Goal: Task Accomplishment & Management: Complete application form

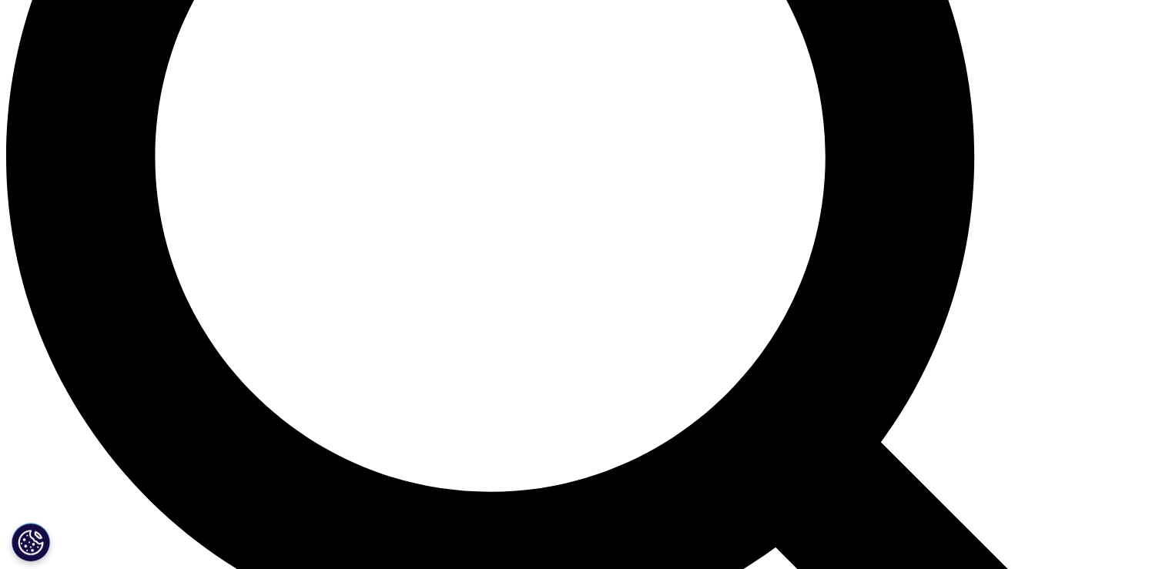
scroll to position [1602, 0]
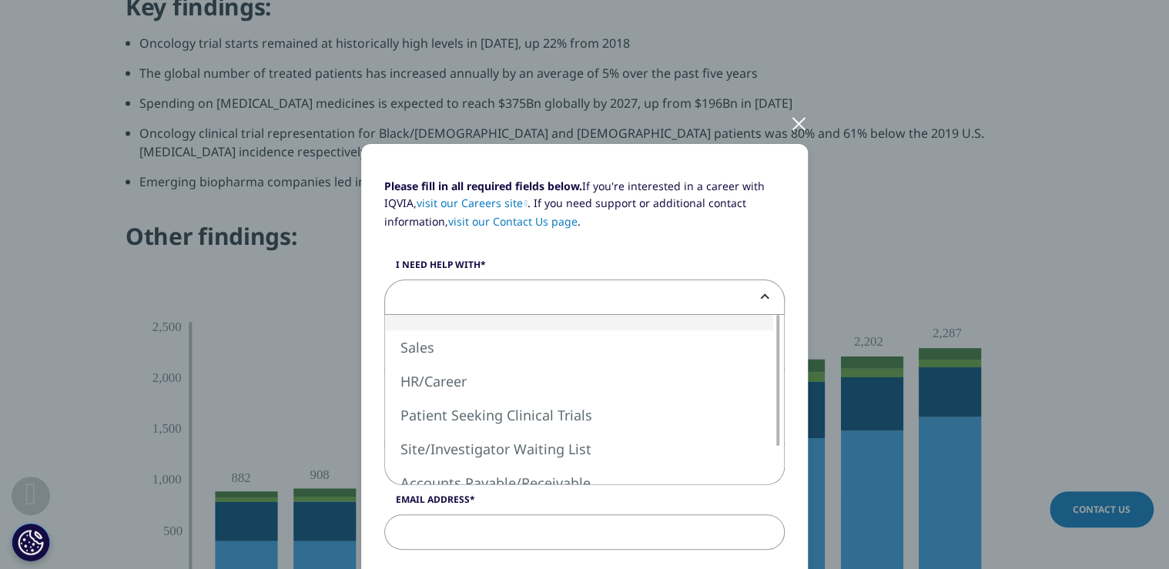
click at [517, 290] on span at bounding box center [584, 297] width 399 height 35
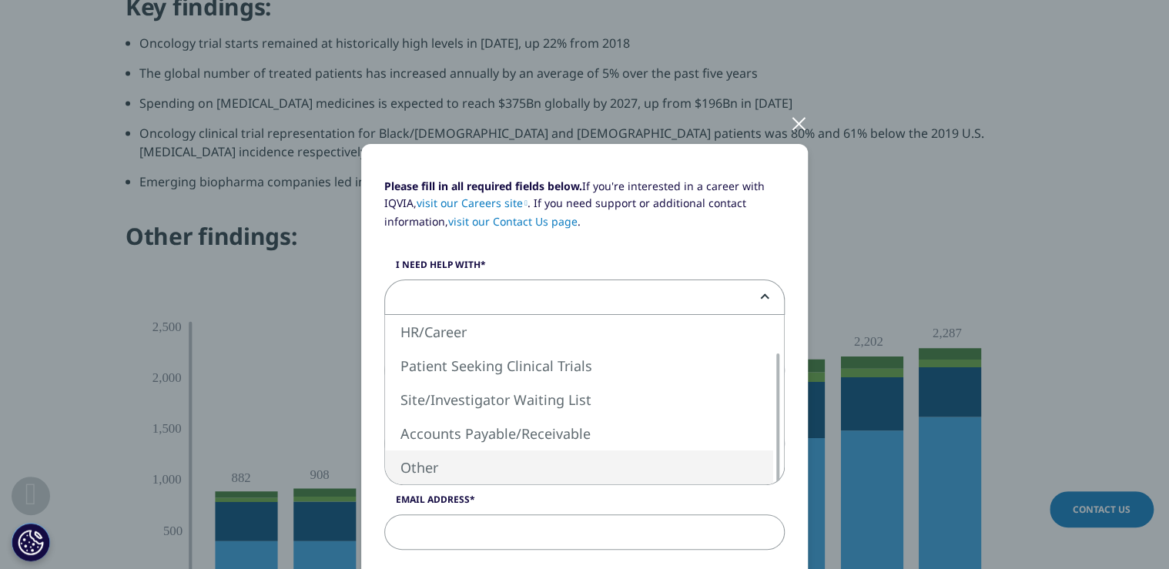
select select "Other"
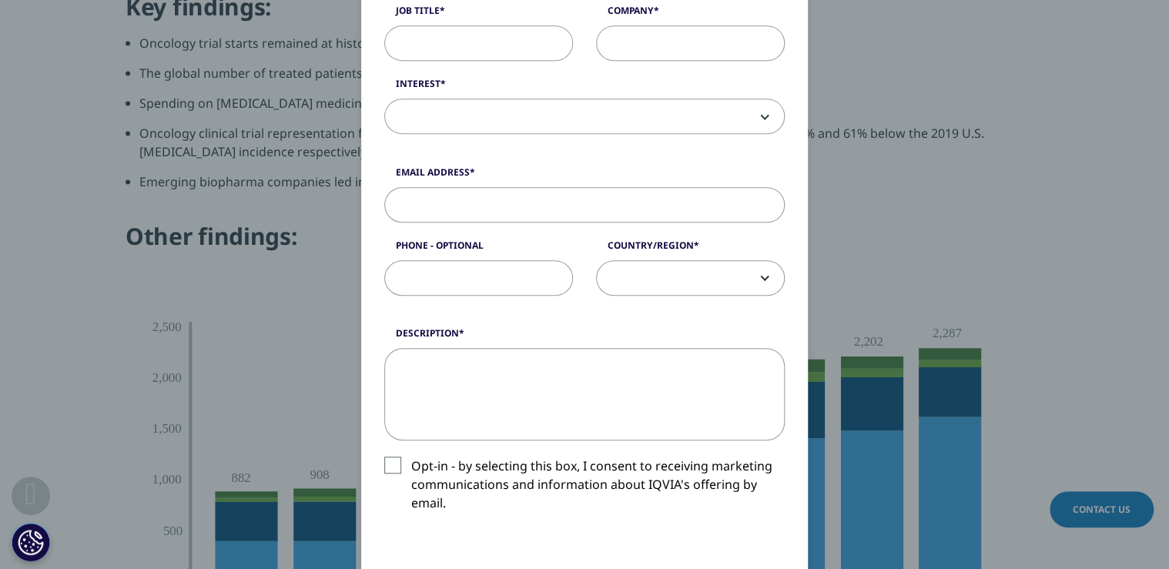
scroll to position [431, 0]
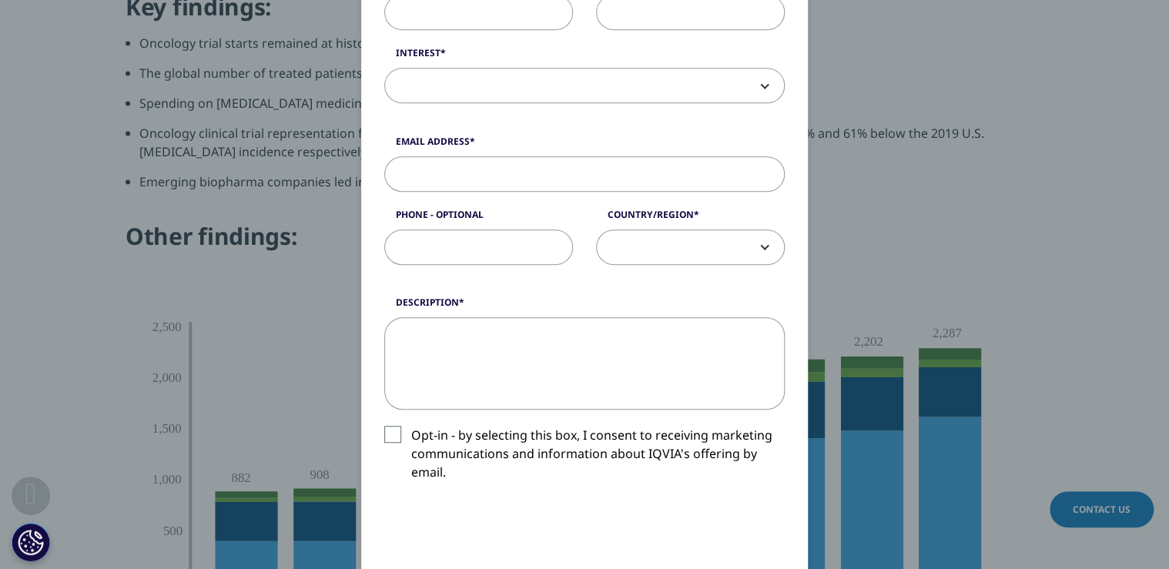
click at [685, 246] on span at bounding box center [690, 247] width 187 height 35
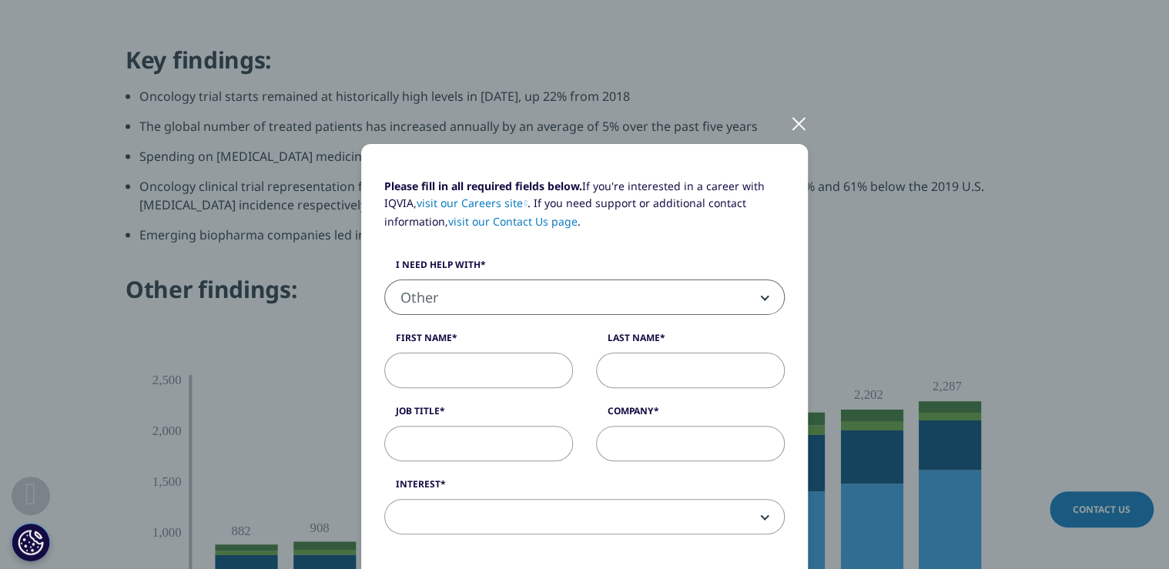
scroll to position [1479, 0]
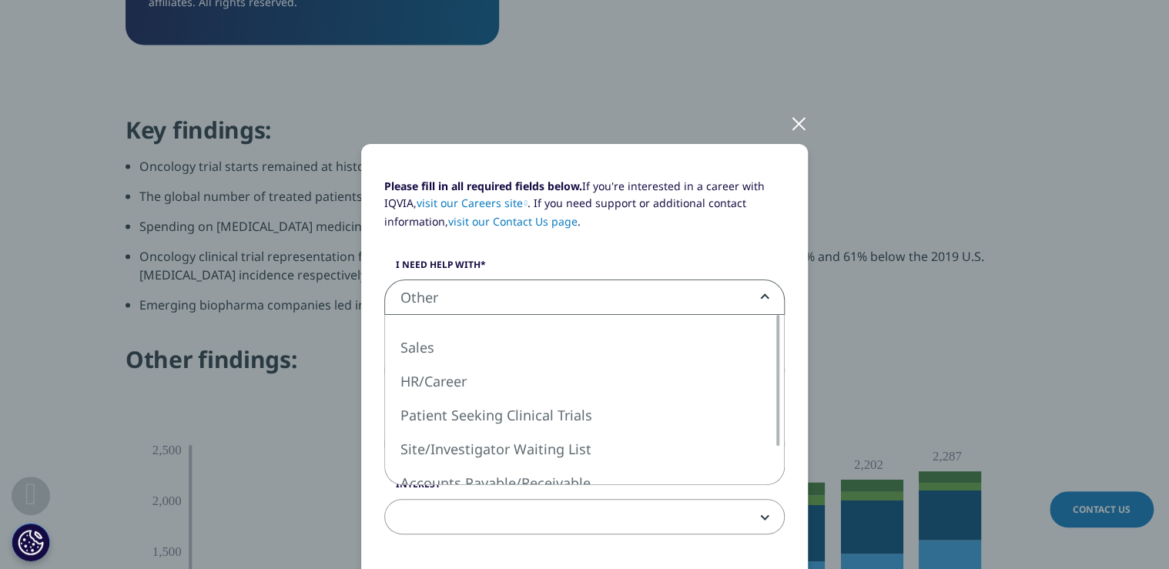
click at [632, 301] on span "Other" at bounding box center [584, 297] width 399 height 35
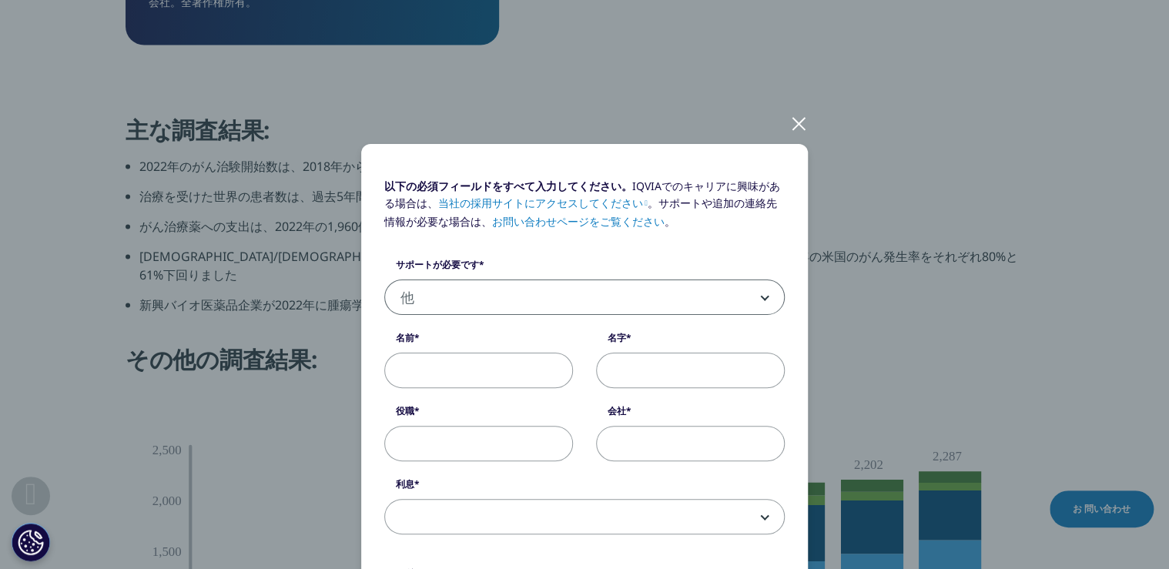
click at [591, 278] on label "サポートが必要です" at bounding box center [584, 269] width 401 height 22
click at [385, 280] on select "セールス 人事・キャリア 臨床試験を求める患者 施設/治験責任医師の待機リスト 買掛金/売掛金 他" at bounding box center [384, 280] width 1 height 1
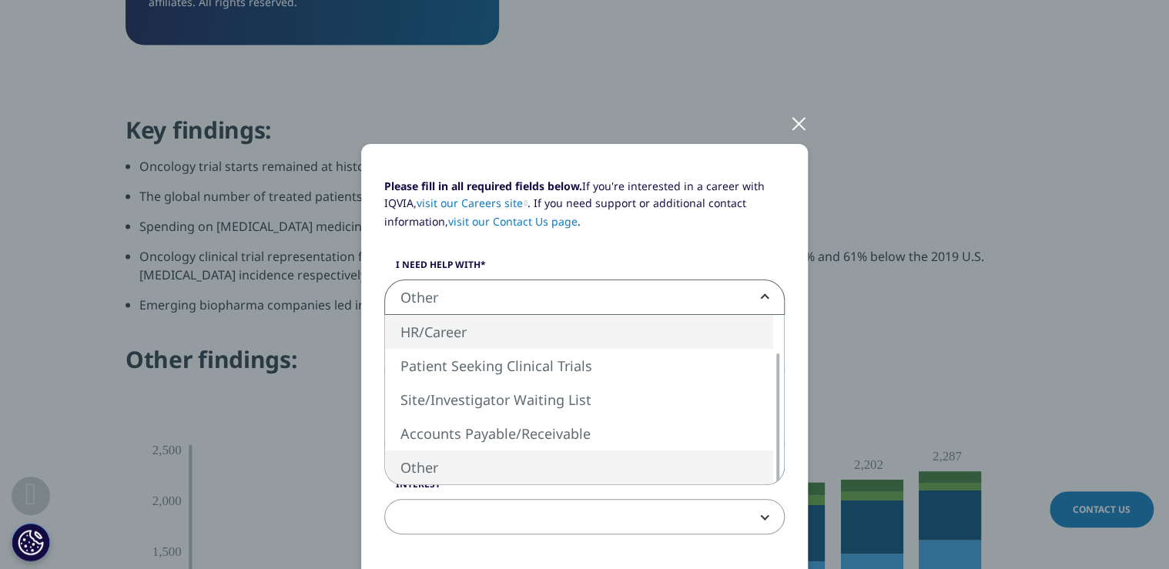
scroll to position [0, 0]
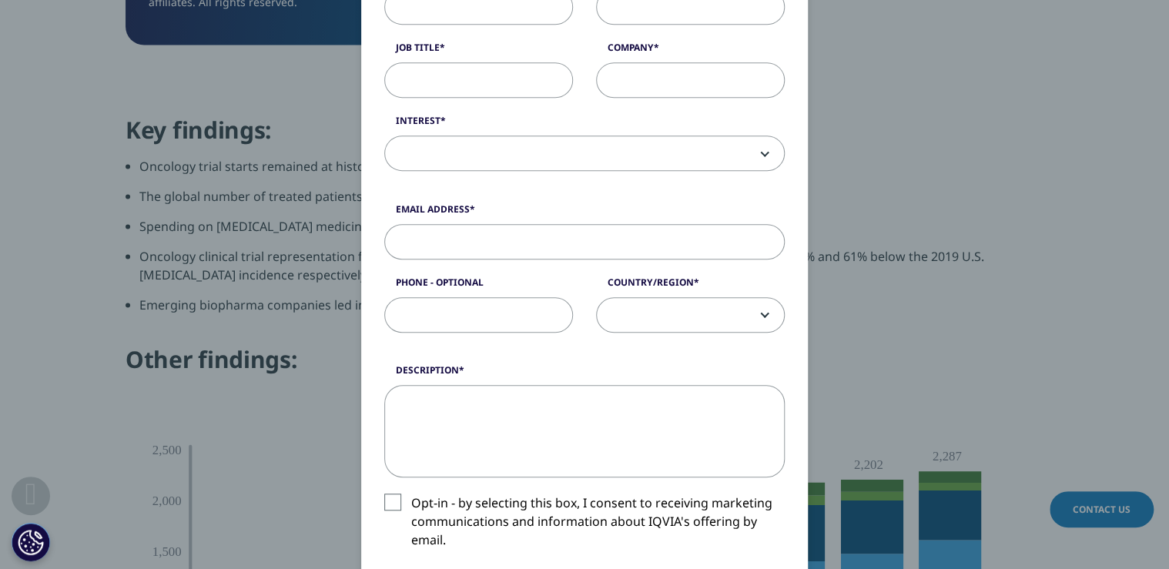
scroll to position [370, 0]
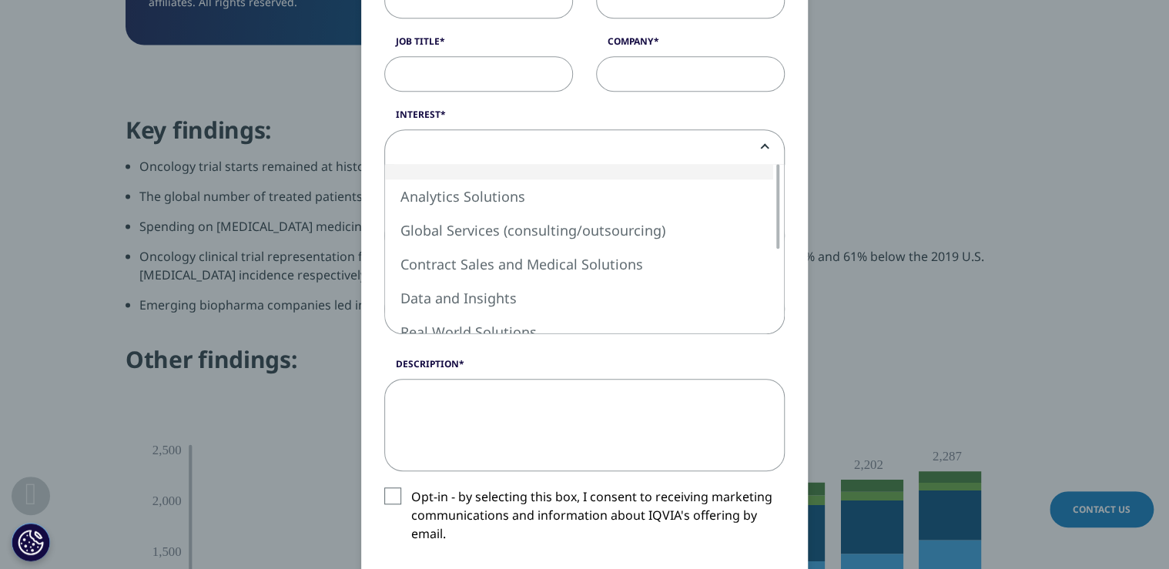
click at [751, 150] on span at bounding box center [584, 147] width 399 height 35
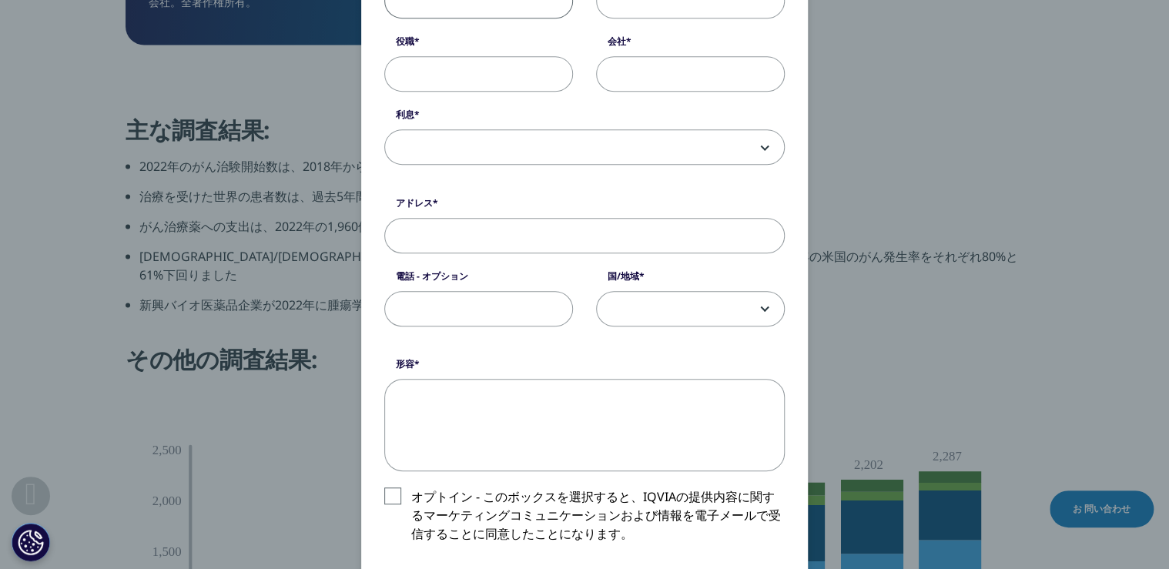
click at [529, 15] on input "First Name" at bounding box center [478, 0] width 189 height 35
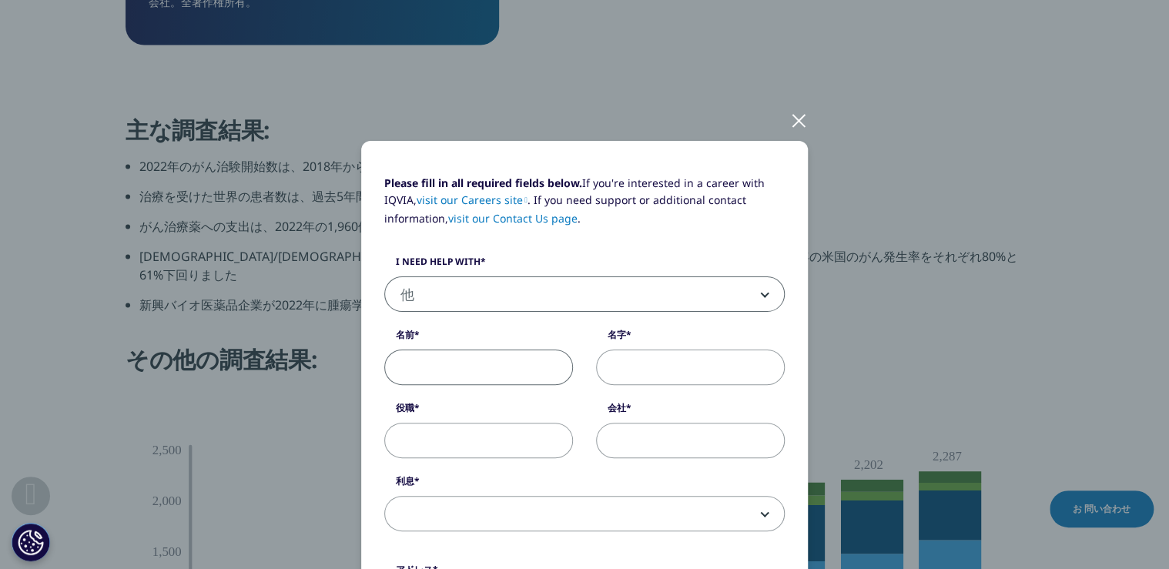
scroll to position [0, 0]
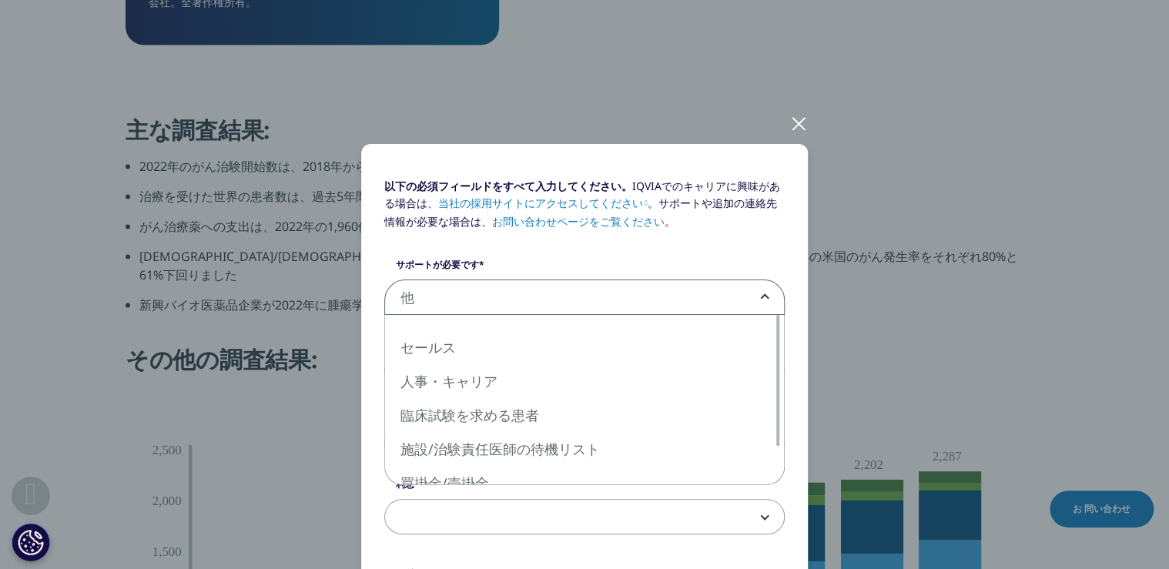
click at [618, 297] on span "他" at bounding box center [584, 297] width 399 height 35
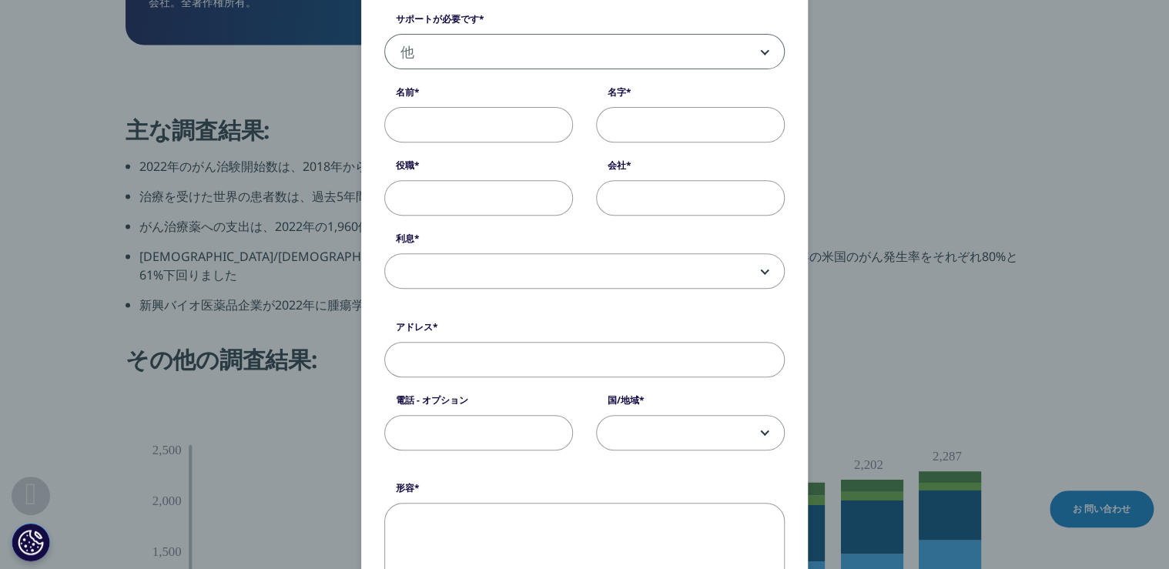
scroll to position [246, 0]
click at [536, 262] on span at bounding box center [584, 270] width 399 height 35
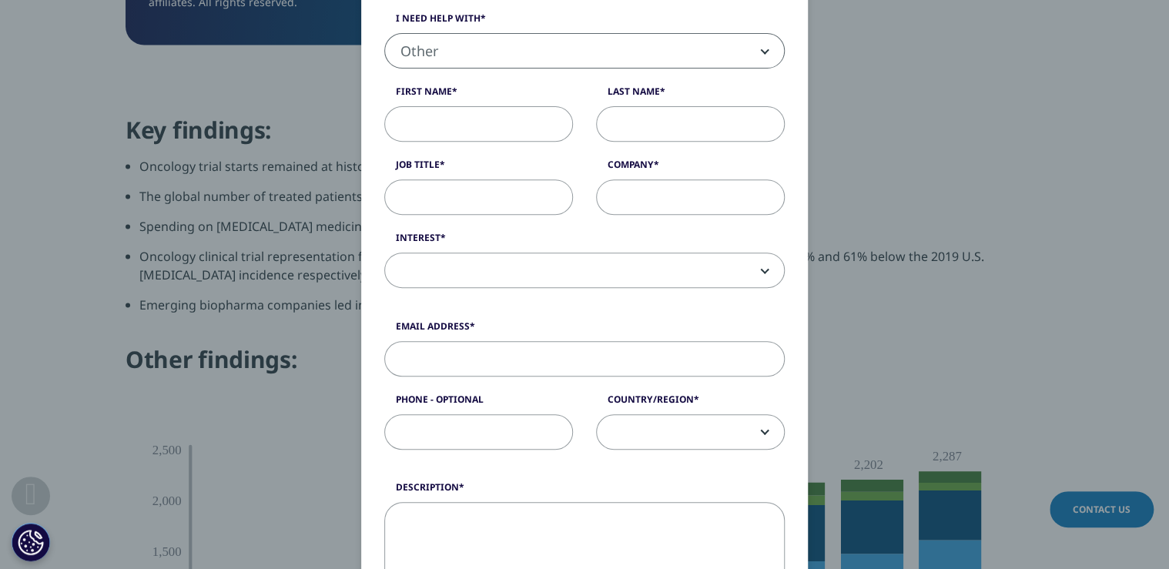
click at [967, 296] on div "Please fill in all required fields below. If you're interested in a career with…" at bounding box center [584, 431] width 909 height 1354
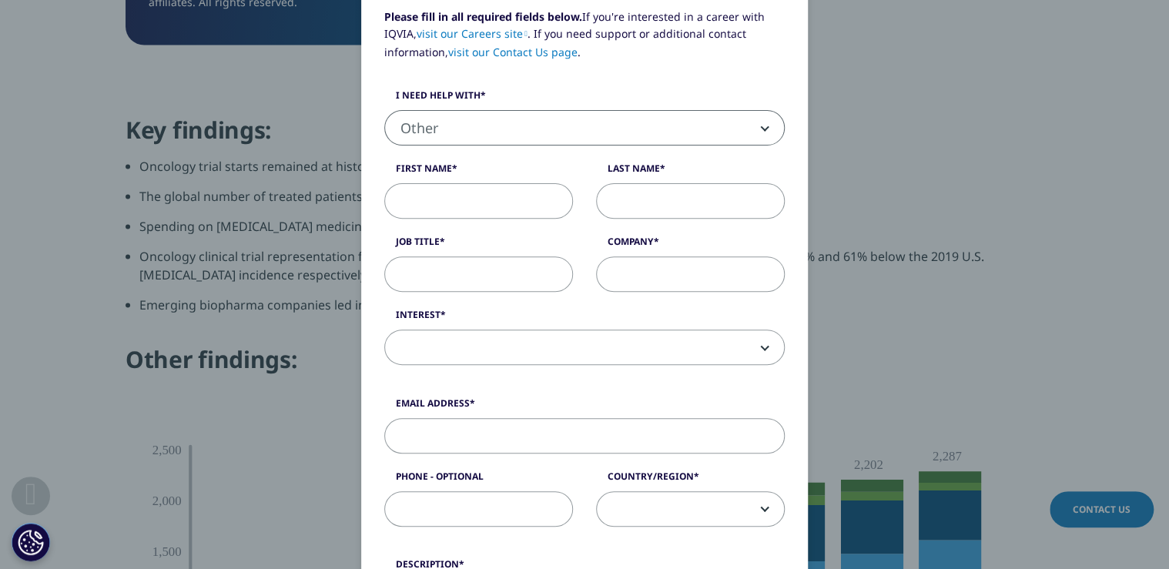
scroll to position [0, 0]
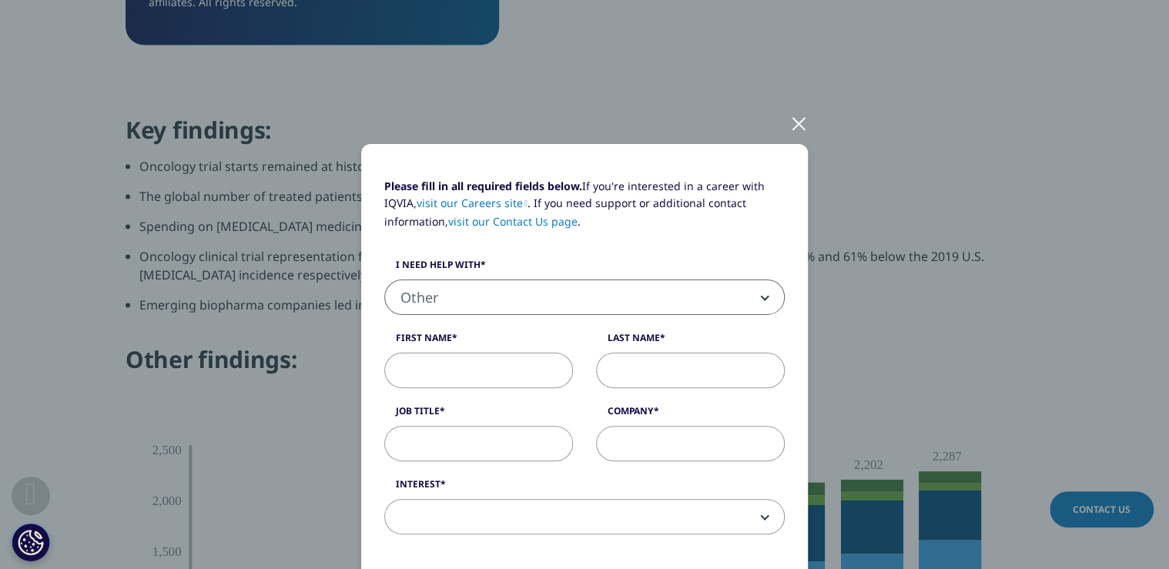
click at [798, 127] on div at bounding box center [799, 123] width 18 height 42
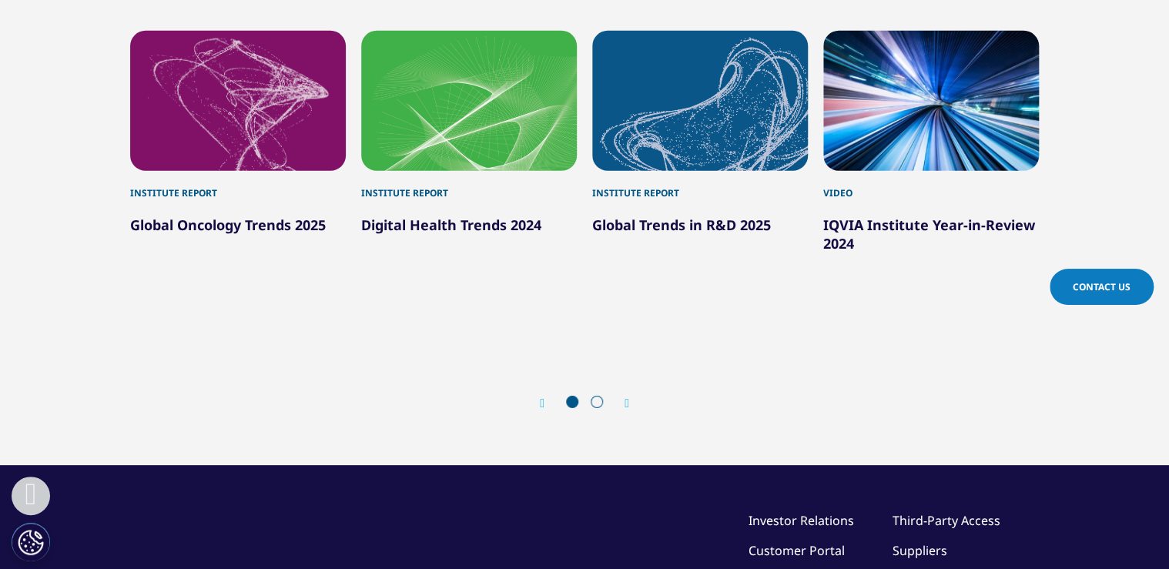
scroll to position [5358, 0]
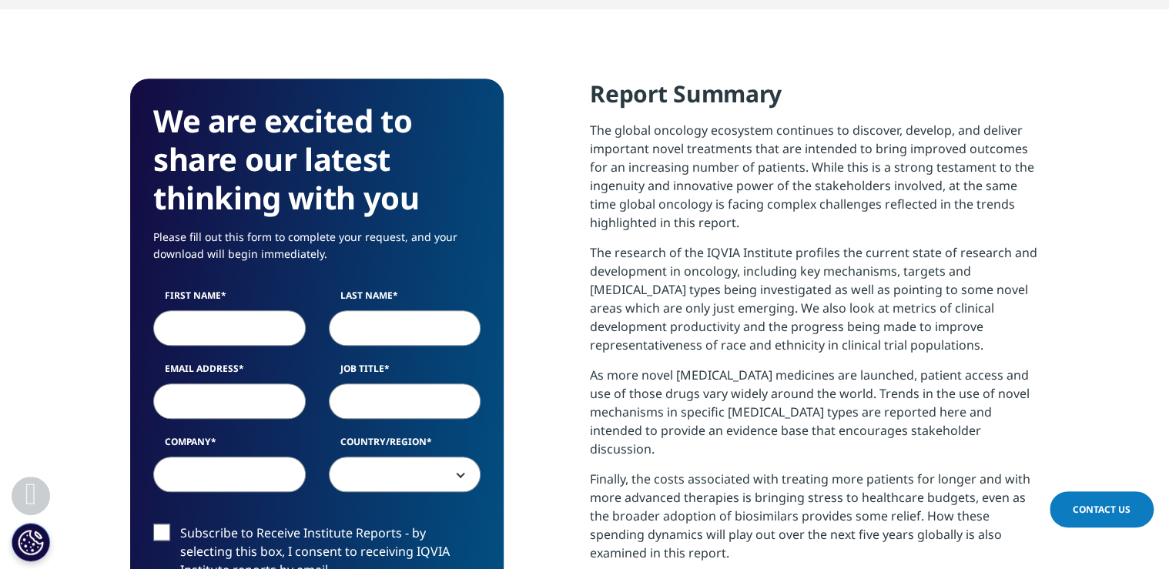
scroll to position [616, 0]
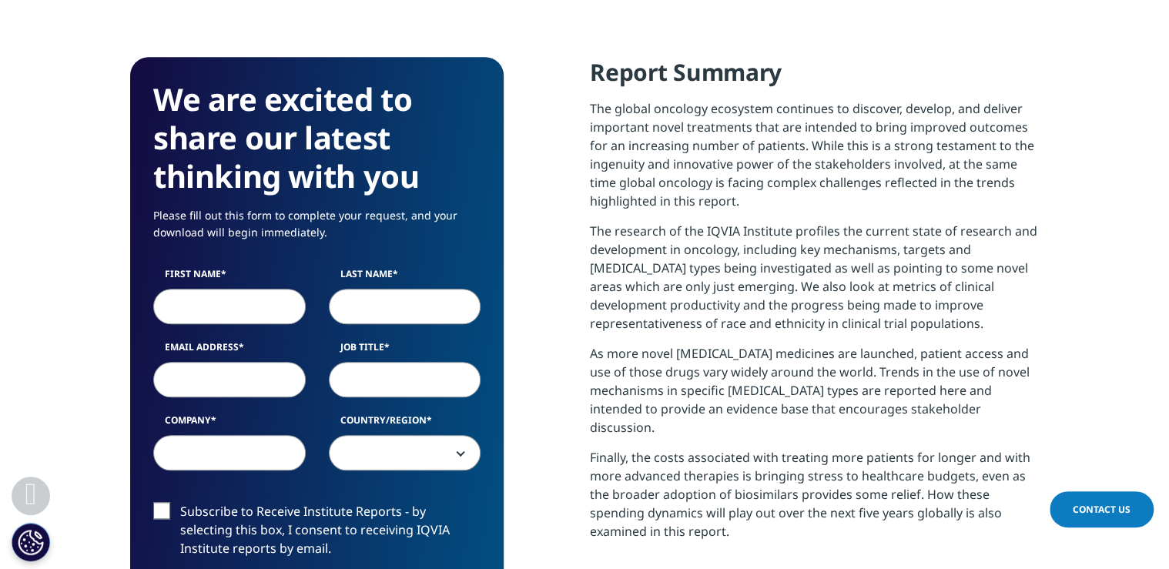
click at [717, 327] on p "The research of the IQVIA Institute profiles the current state of research and …" at bounding box center [814, 283] width 449 height 122
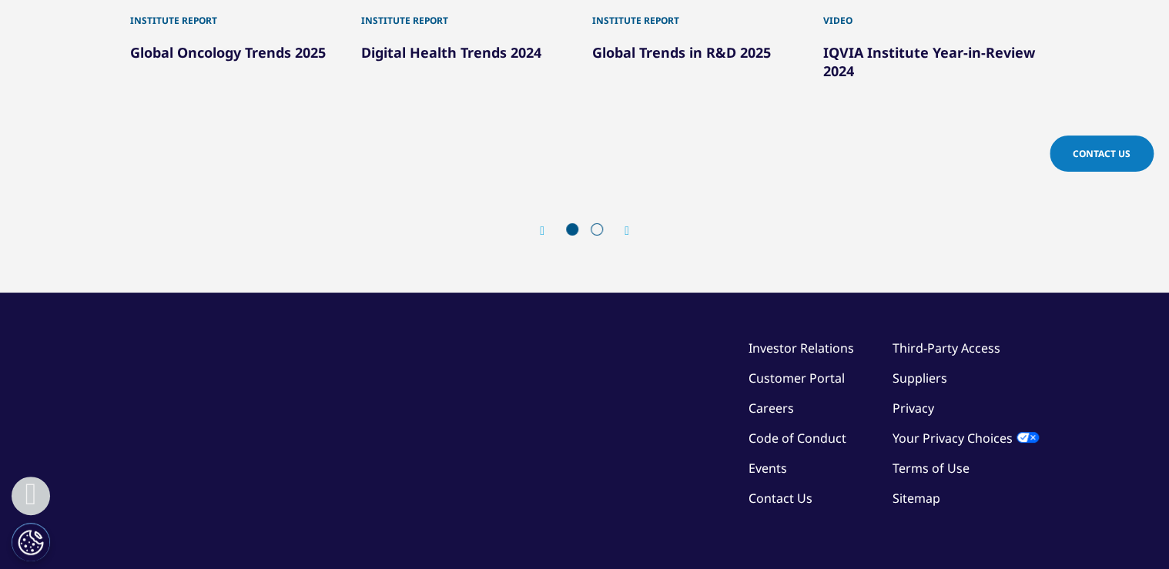
scroll to position [5465, 0]
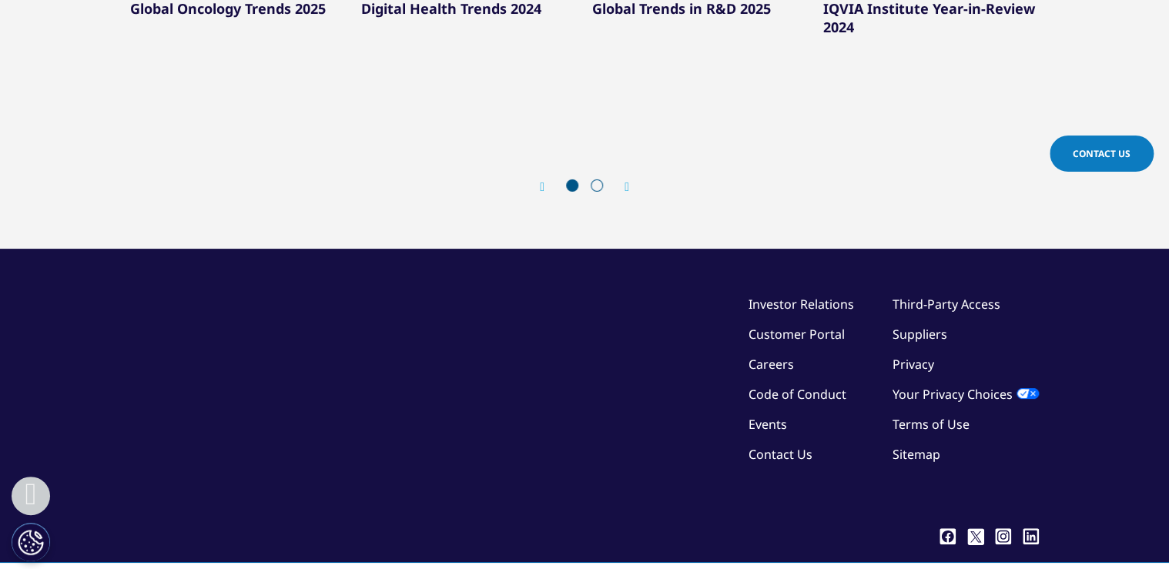
click at [525, 343] on div "©2025 IQVIA Inc, All Rights Reserved. Investor Relations Customer Portal Career…" at bounding box center [584, 408] width 909 height 226
click at [768, 446] on link "Contact Us" at bounding box center [781, 454] width 64 height 17
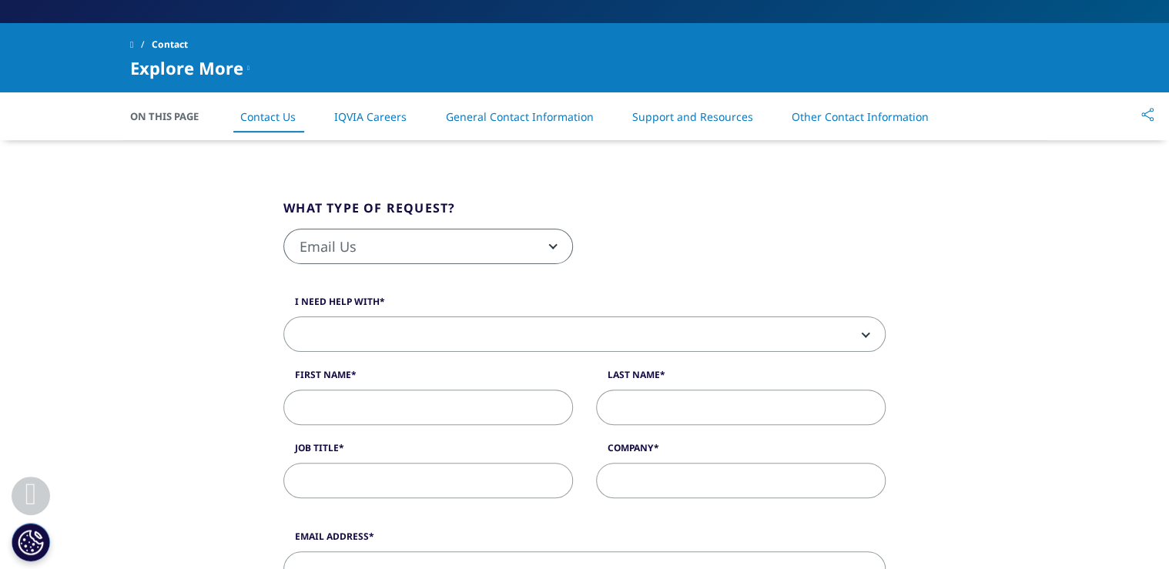
scroll to position [370, 0]
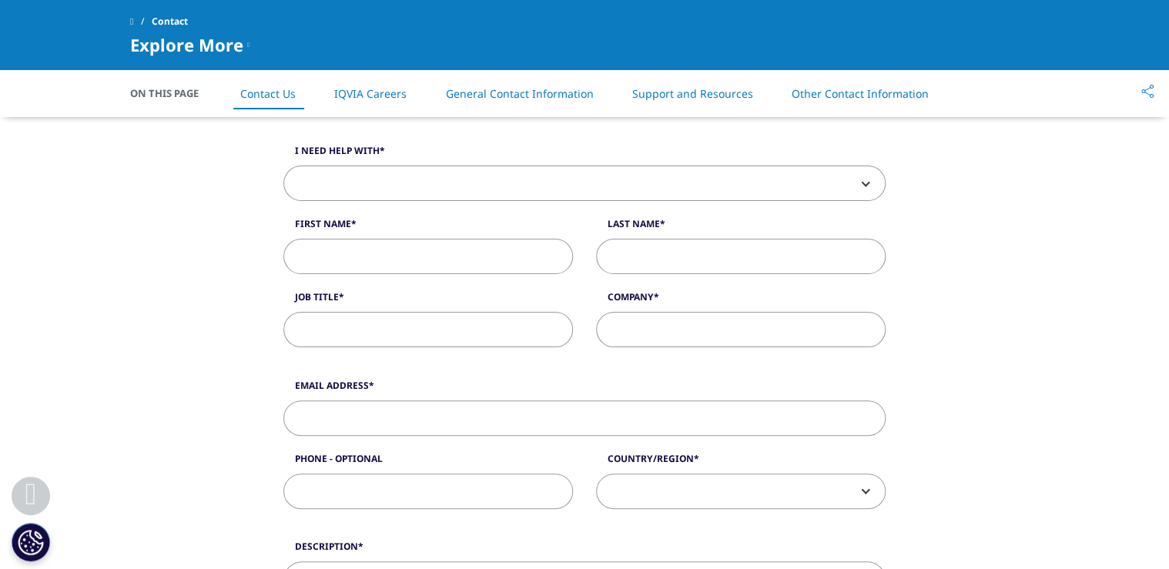
click at [533, 176] on span at bounding box center [584, 183] width 601 height 35
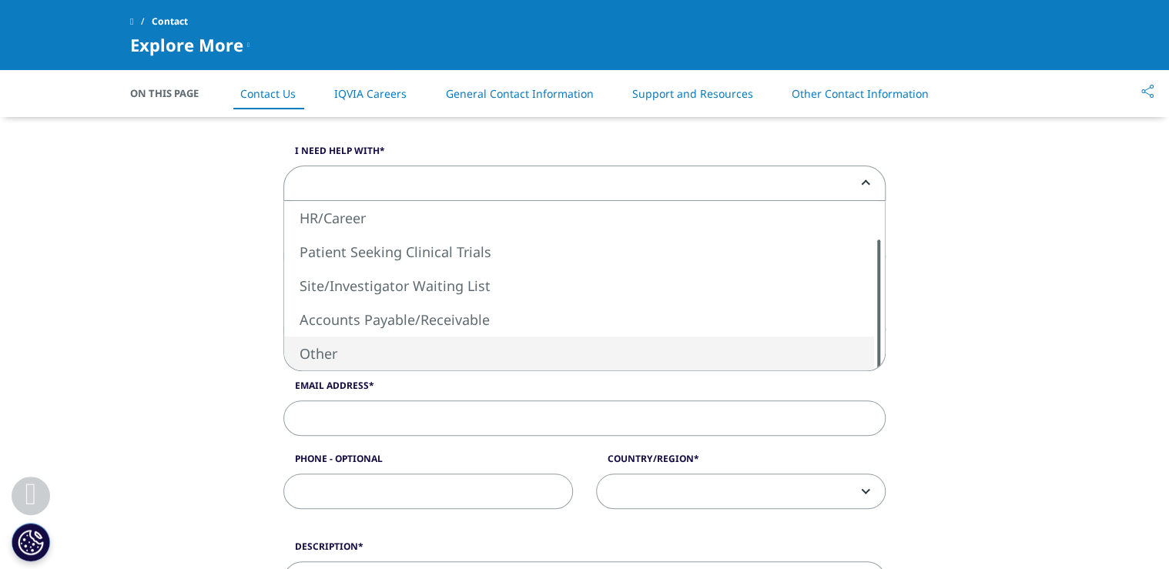
select select "Other"
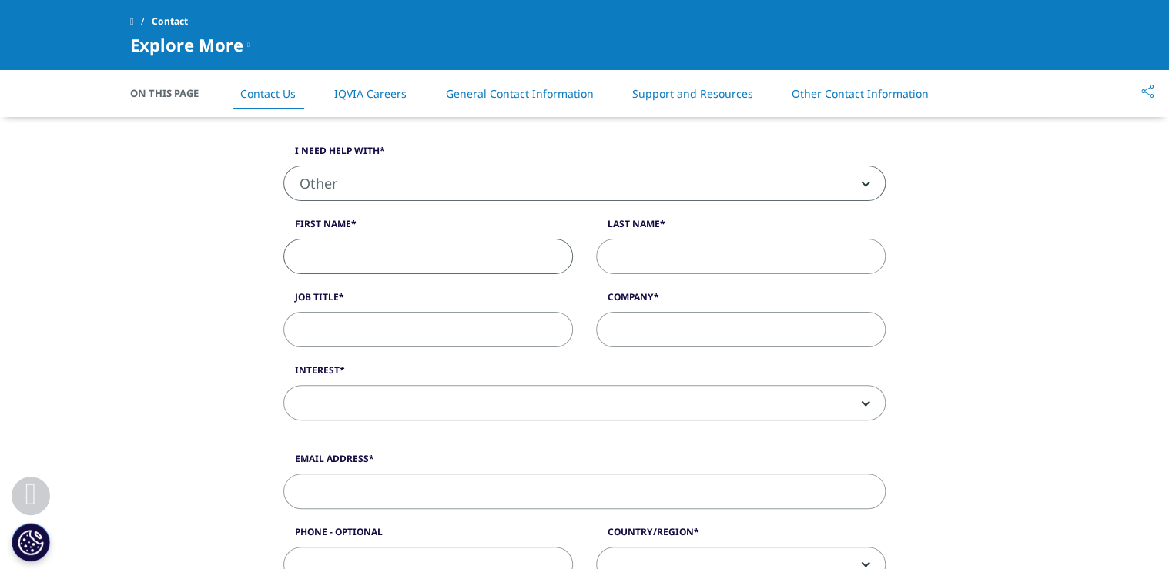
click at [402, 259] on input "First Name" at bounding box center [428, 256] width 290 height 35
click at [143, 325] on div "What type of request? Email Us Request a Demo IQVIA Institute Inquiries Media I…" at bounding box center [584, 522] width 1169 height 1066
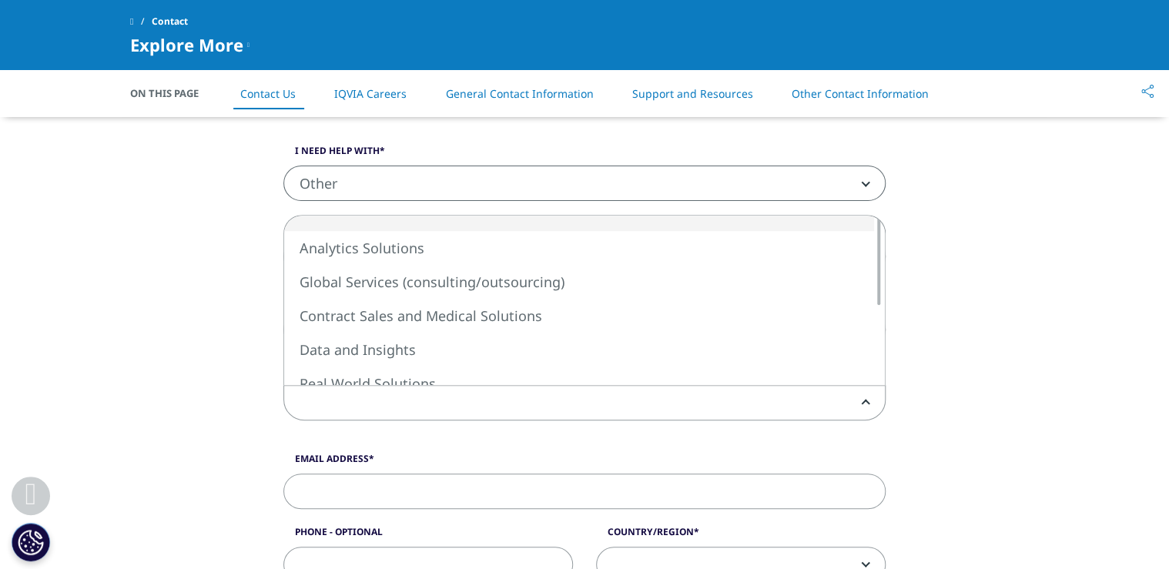
click at [380, 416] on span at bounding box center [584, 403] width 601 height 35
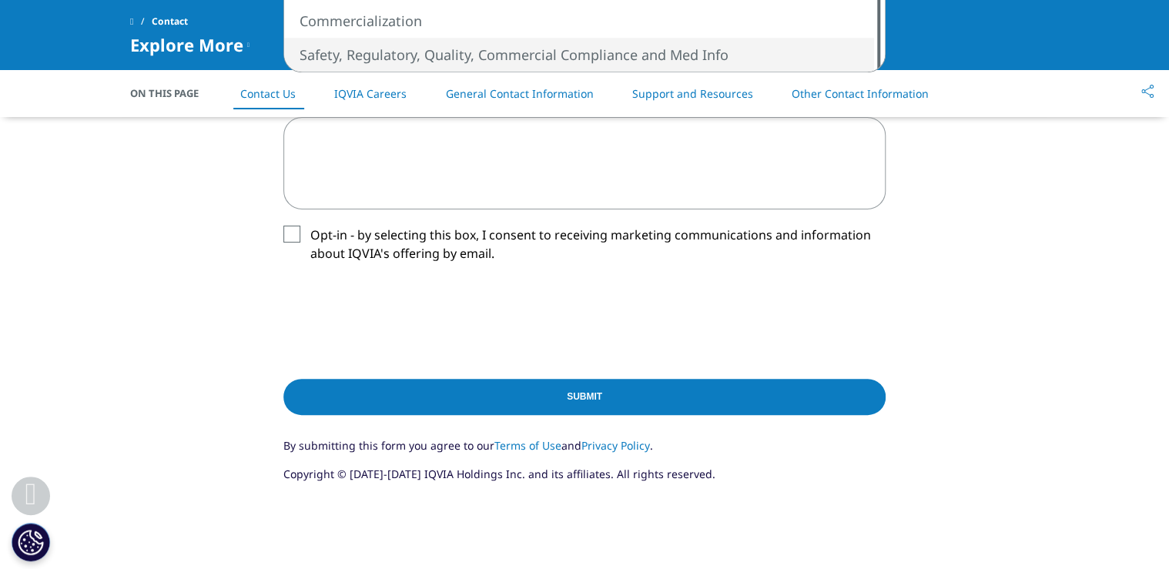
scroll to position [986, 0]
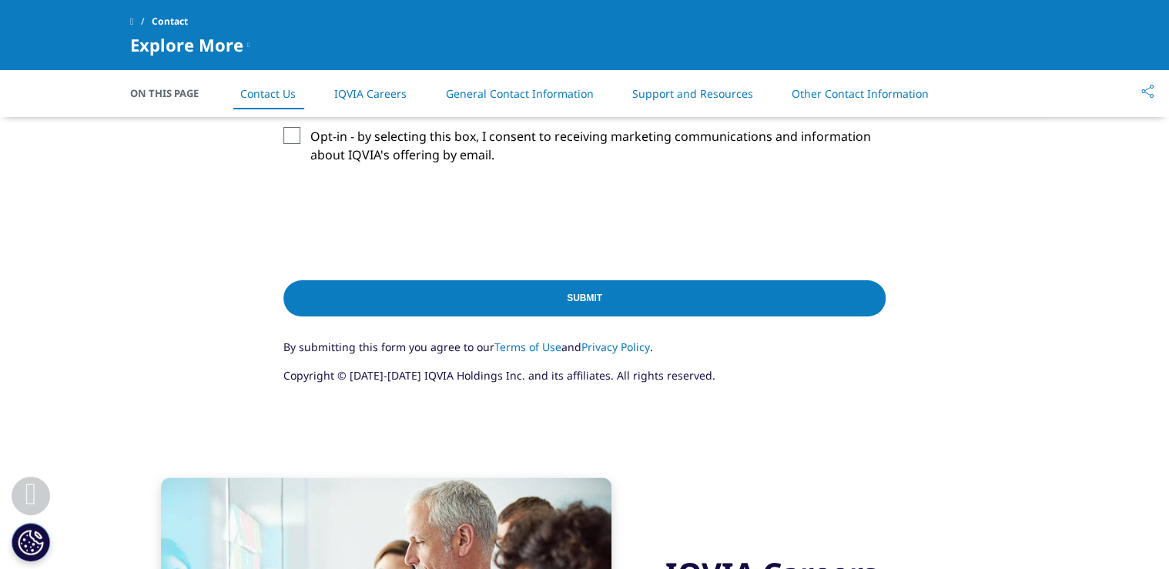
click at [511, 347] on link "Terms of Use" at bounding box center [527, 347] width 67 height 15
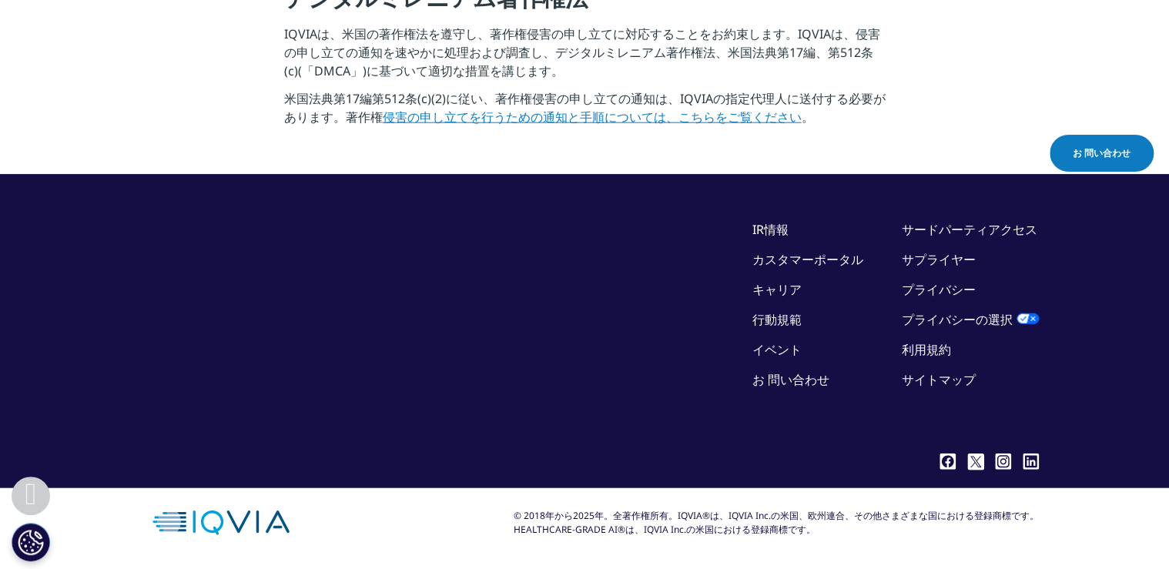
scroll to position [2033, 0]
click at [937, 364] on ul "サードパーティアクセス サプライヤー プライバシー プライバシーの選択 利用規約 サイトマップ" at bounding box center [970, 310] width 137 height 180
click at [937, 373] on link "サイトマップ" at bounding box center [939, 379] width 74 height 17
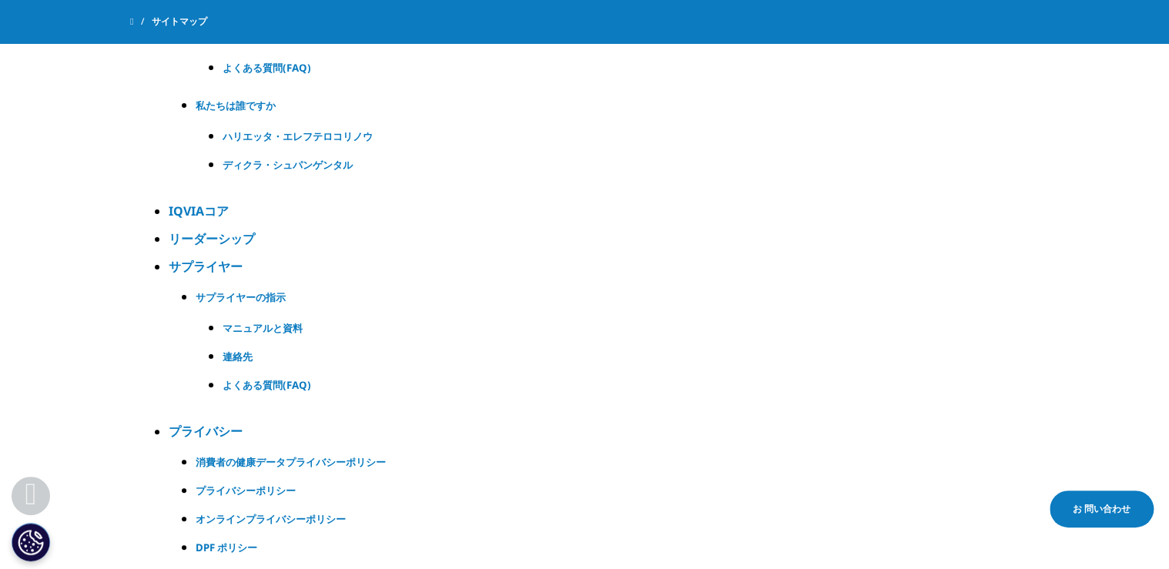
scroll to position [22305, 0]
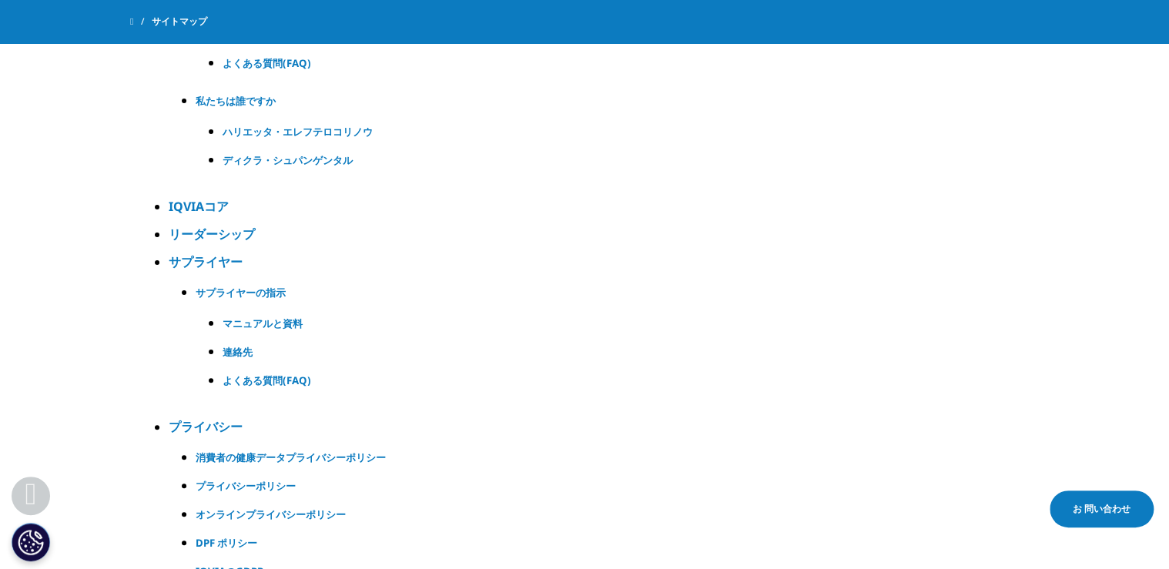
click at [230, 343] on h5 "連絡先" at bounding box center [608, 352] width 770 height 18
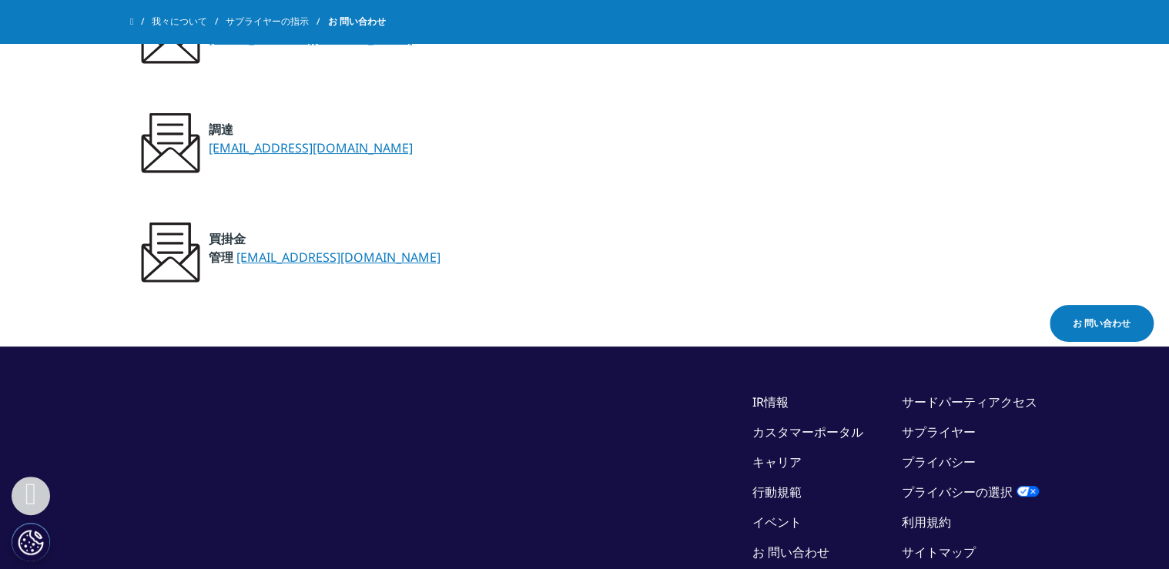
scroll to position [370, 0]
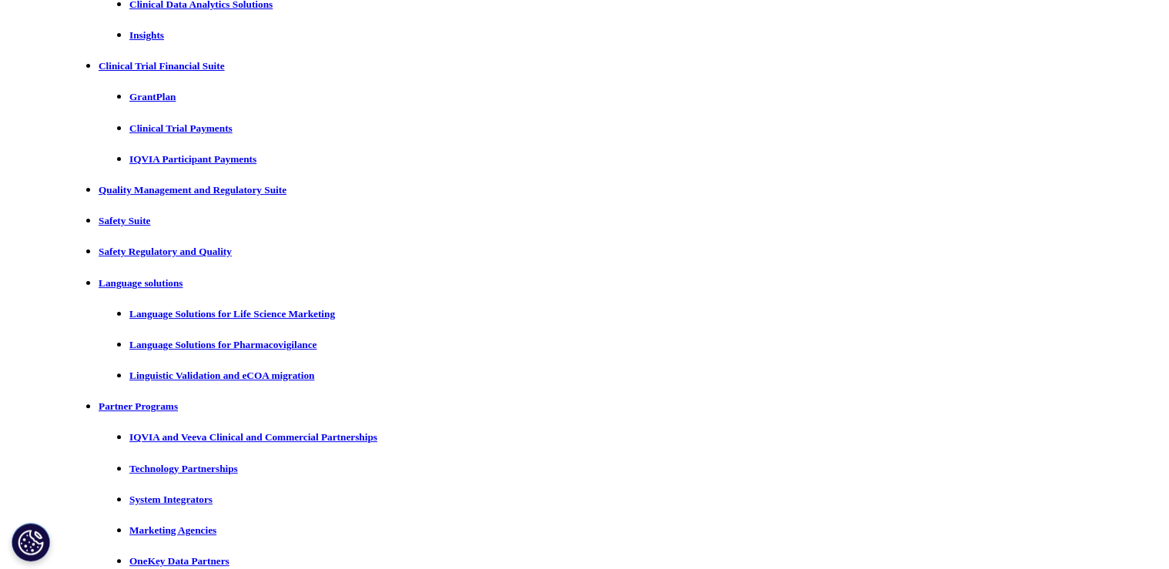
scroll to position [23106, 0]
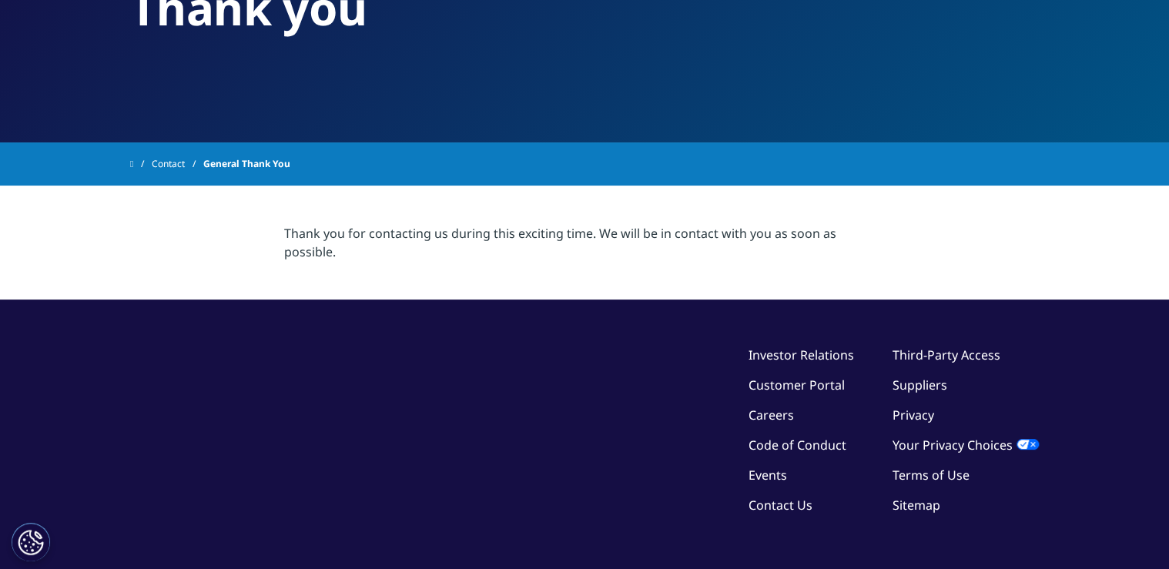
scroll to position [173, 0]
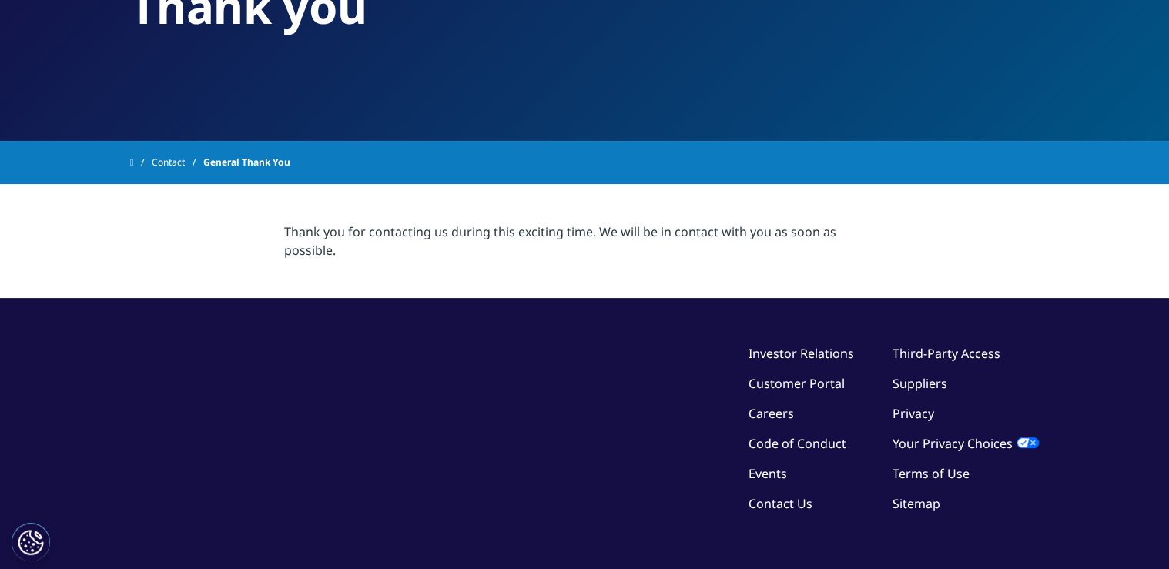
click at [191, 159] on link "Contact" at bounding box center [178, 163] width 52 height 28
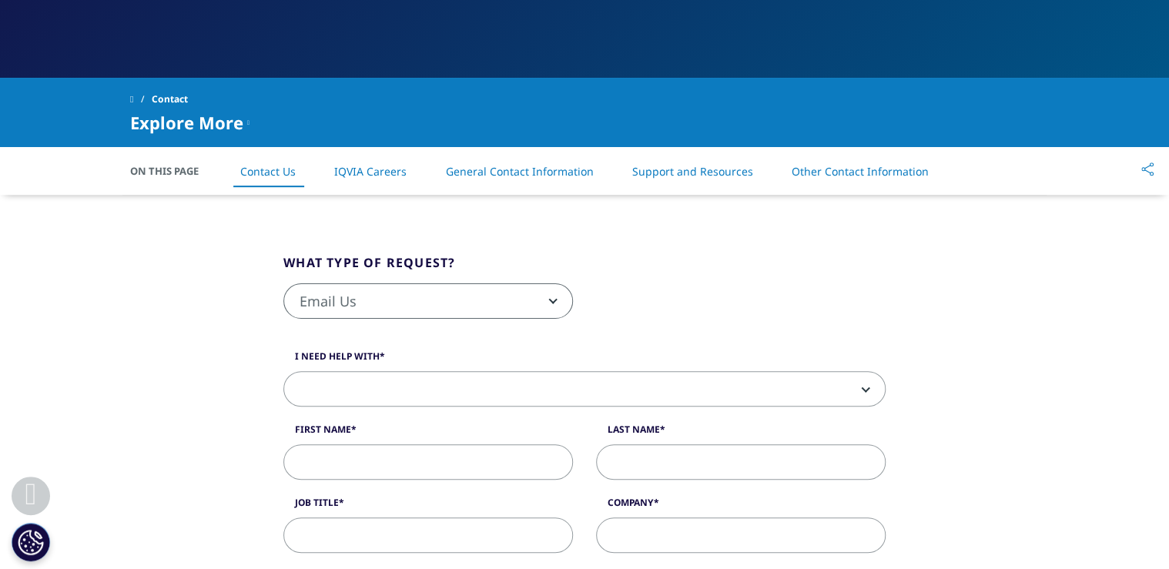
scroll to position [308, 0]
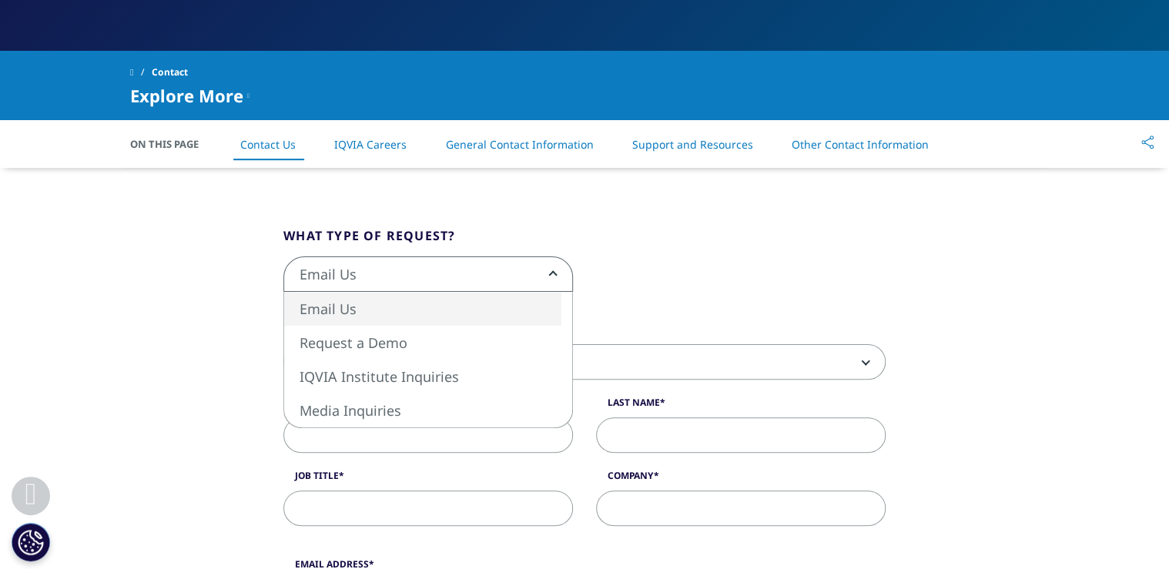
click at [480, 273] on span "Email Us" at bounding box center [428, 274] width 288 height 35
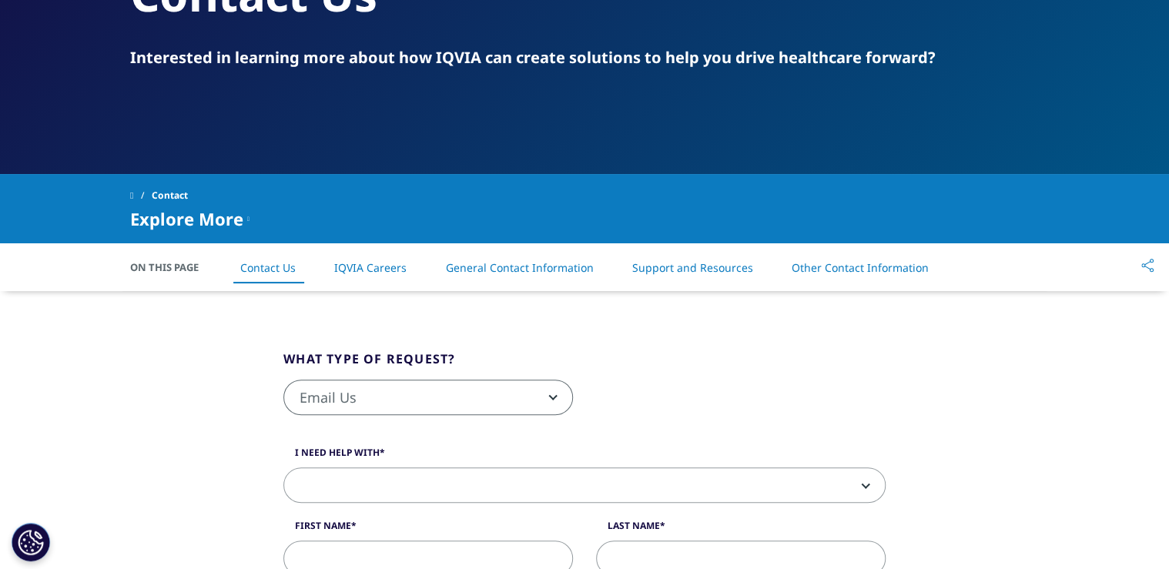
scroll to position [246, 0]
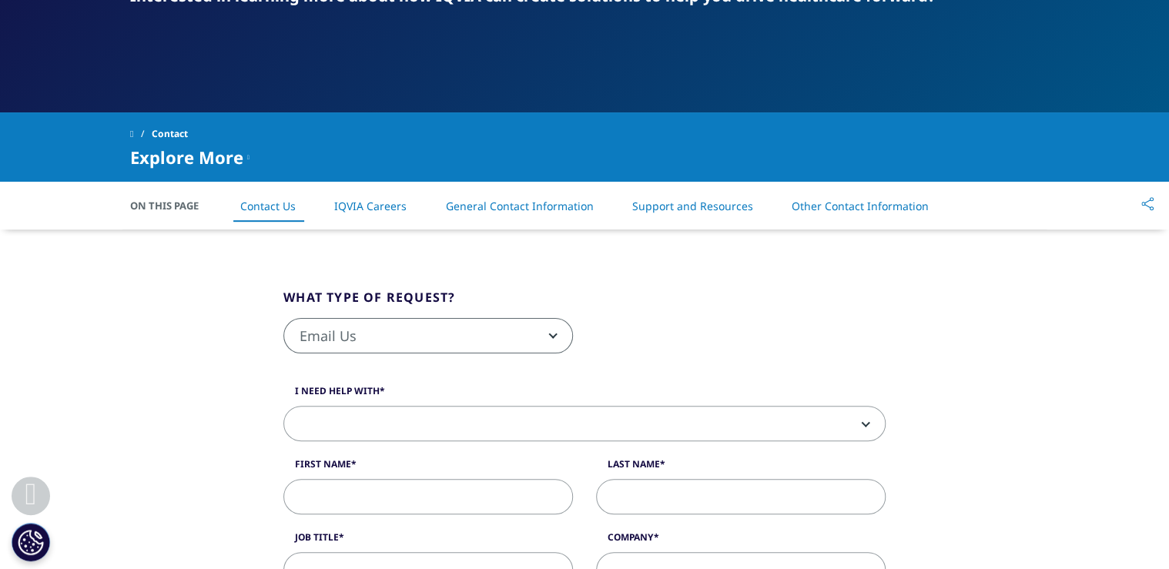
click at [454, 333] on span "Email Us" at bounding box center [428, 336] width 288 height 35
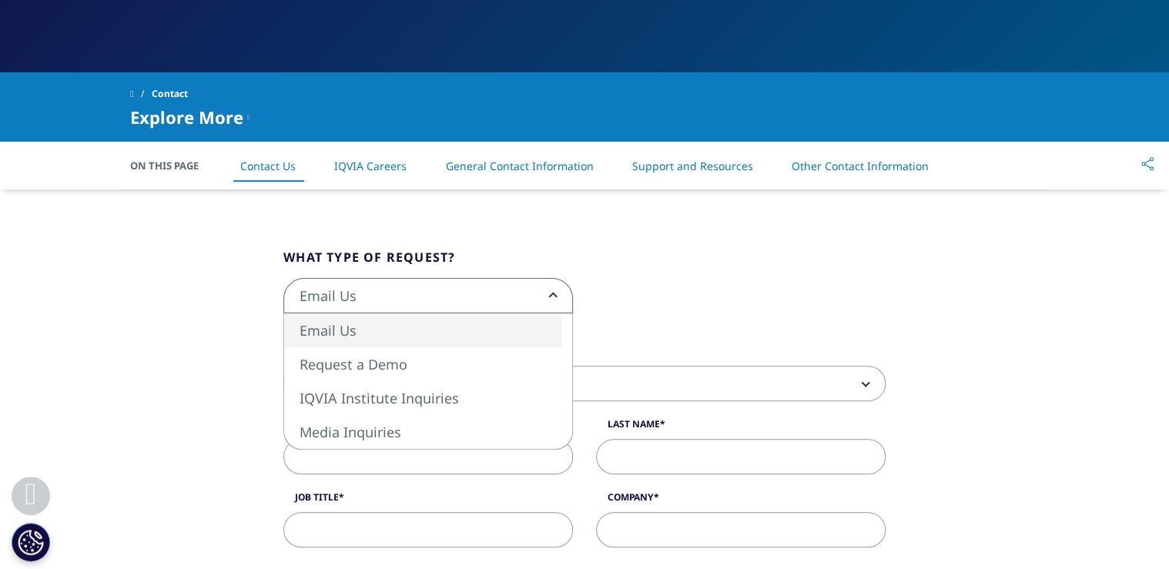
scroll to position [308, 0]
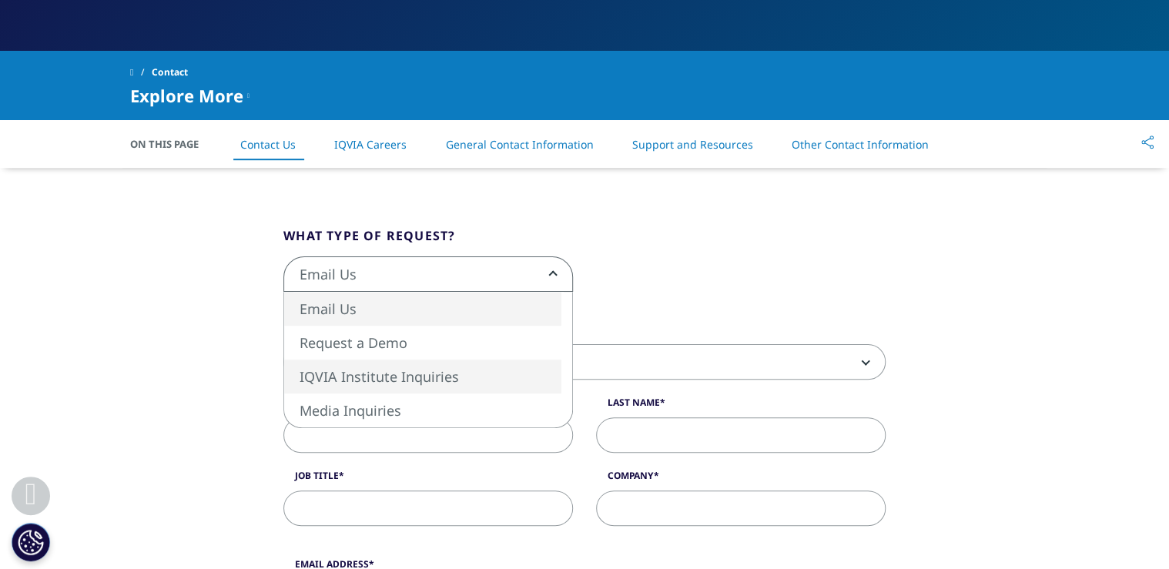
select select "https://www.iqvia.com/contact/institute"
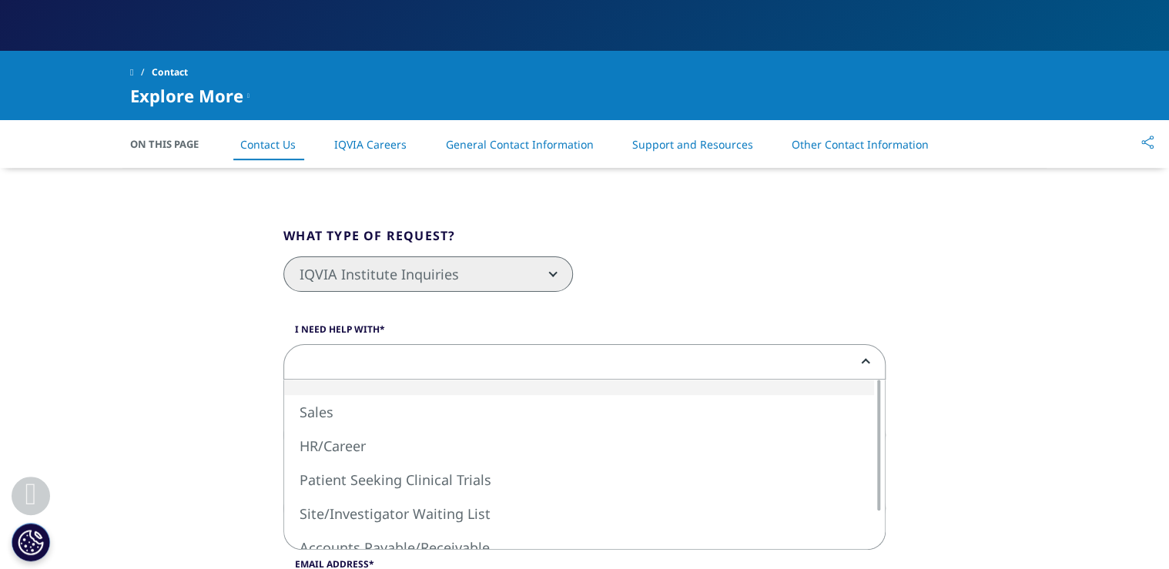
click at [417, 366] on span at bounding box center [584, 362] width 601 height 35
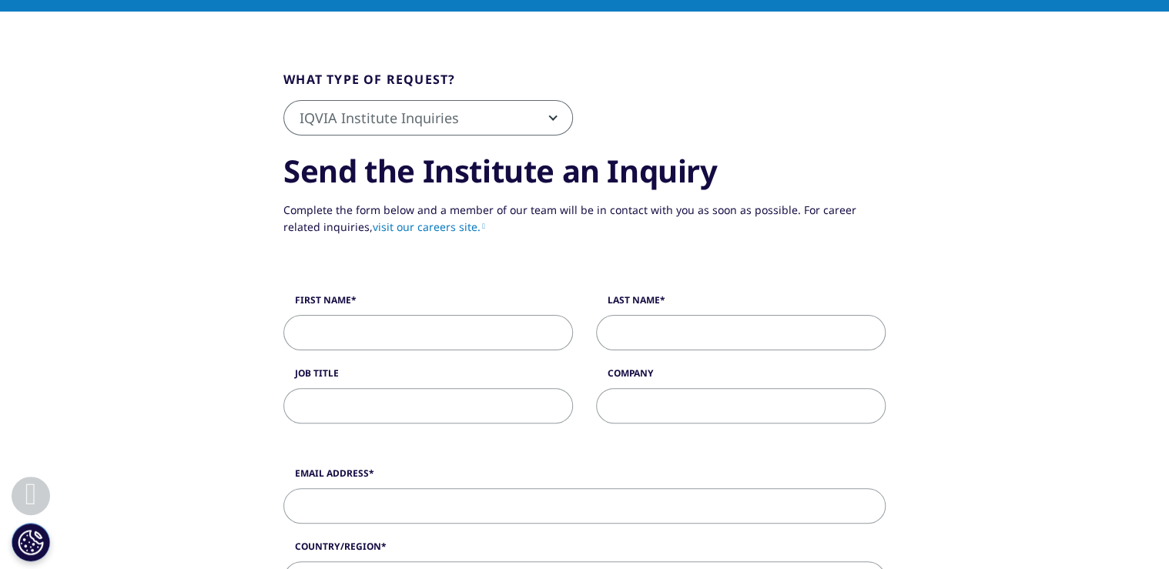
scroll to position [431, 0]
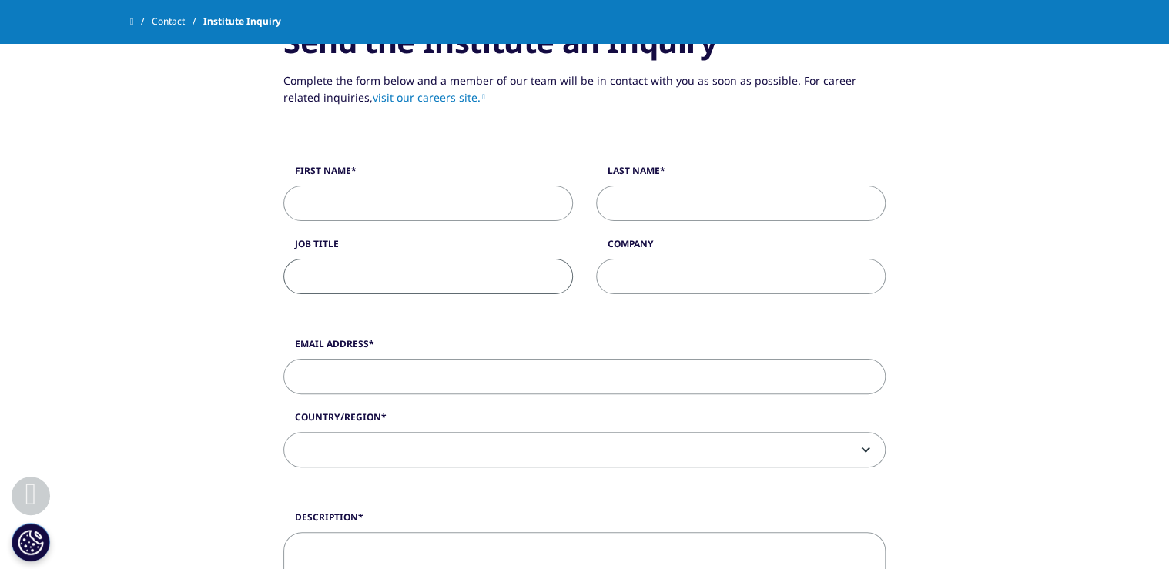
click at [391, 286] on input "Job Title" at bounding box center [428, 276] width 290 height 35
click at [360, 367] on input "Email Address" at bounding box center [584, 376] width 602 height 35
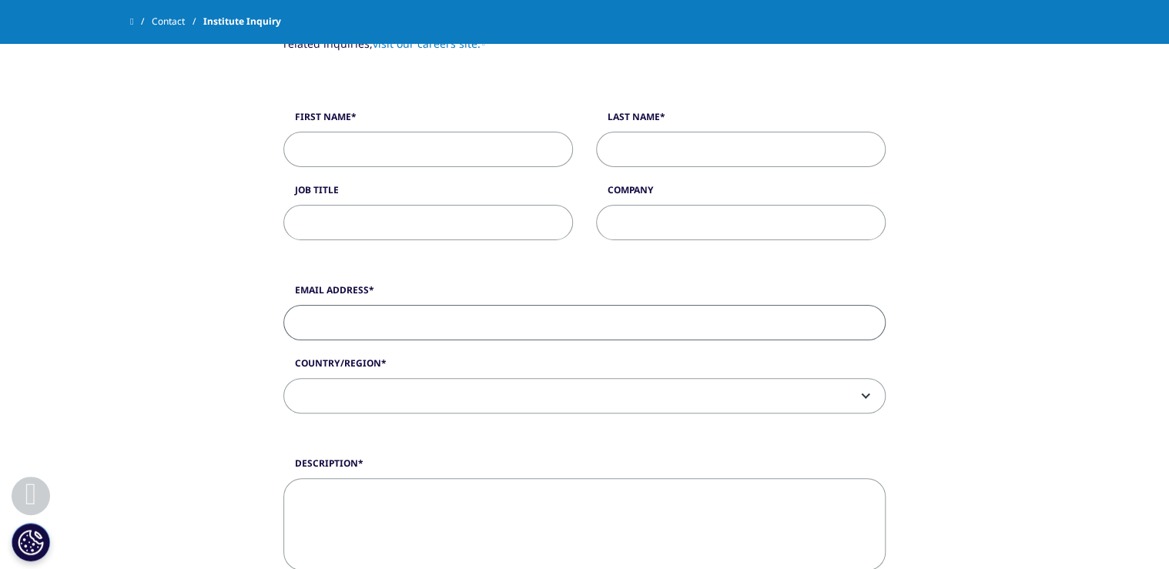
scroll to position [555, 0]
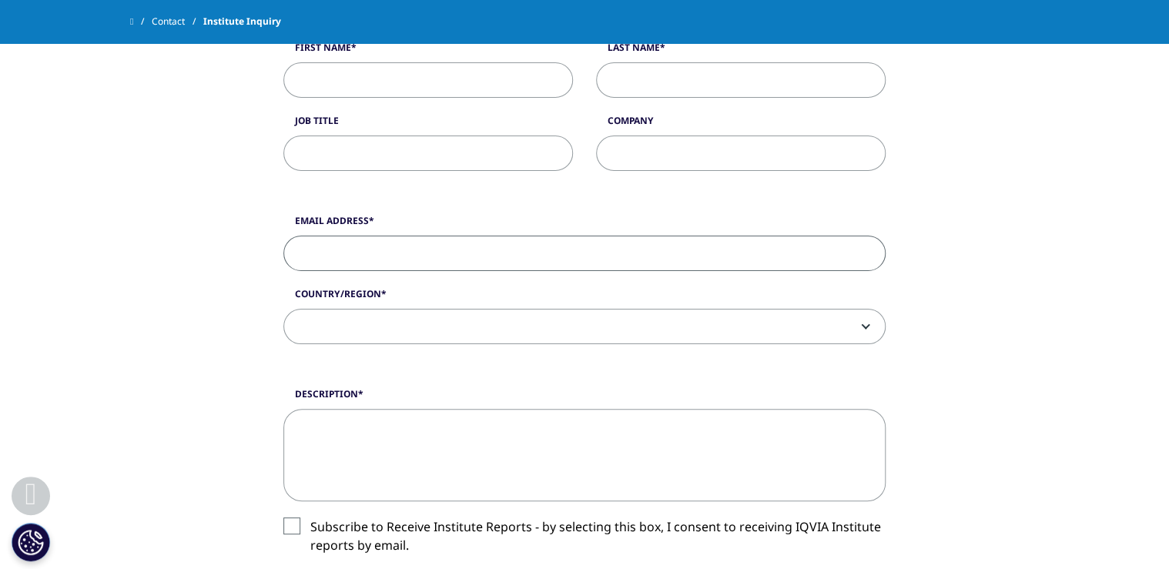
click at [222, 375] on div "What type of request? Email Us Request a Demo IQVIA Institute Inquiries Media I…" at bounding box center [585, 294] width 878 height 1071
click at [389, 323] on span at bounding box center [584, 327] width 601 height 35
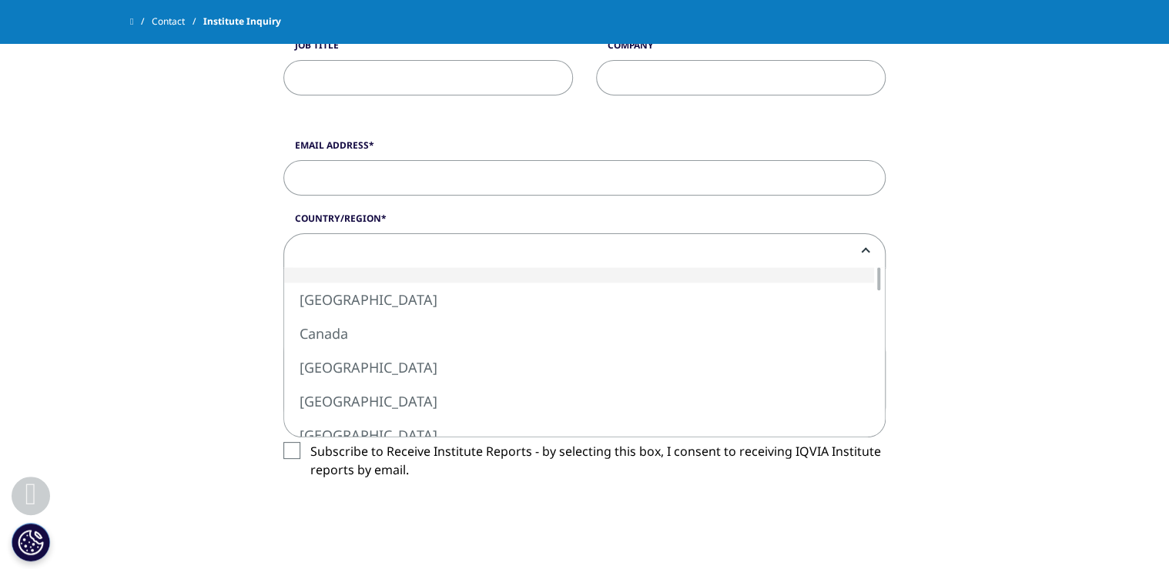
scroll to position [739, 0]
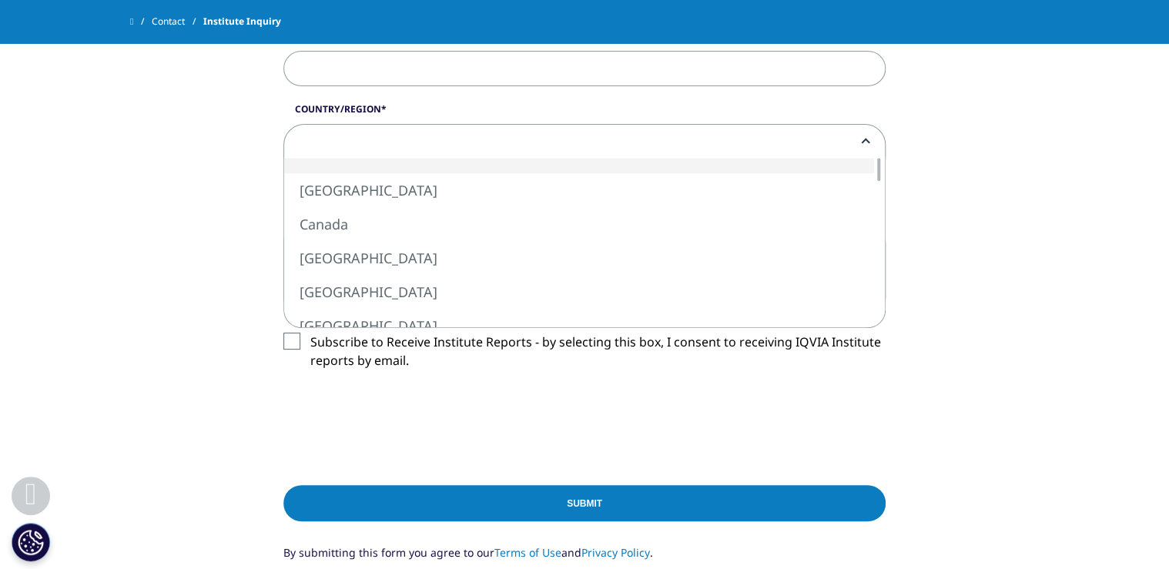
click at [249, 357] on div "What type of request? Email Us Request a Demo IQVIA Institute Inquiries Media I…" at bounding box center [585, 109] width 878 height 1071
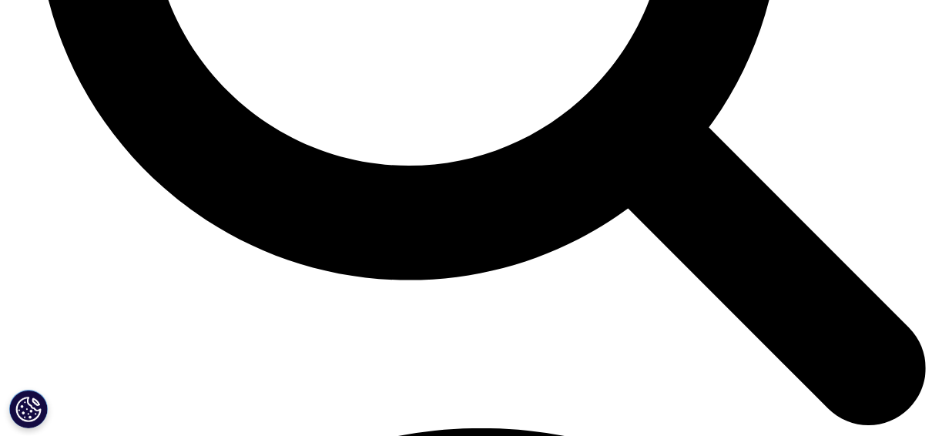
scroll to position [5615, 0]
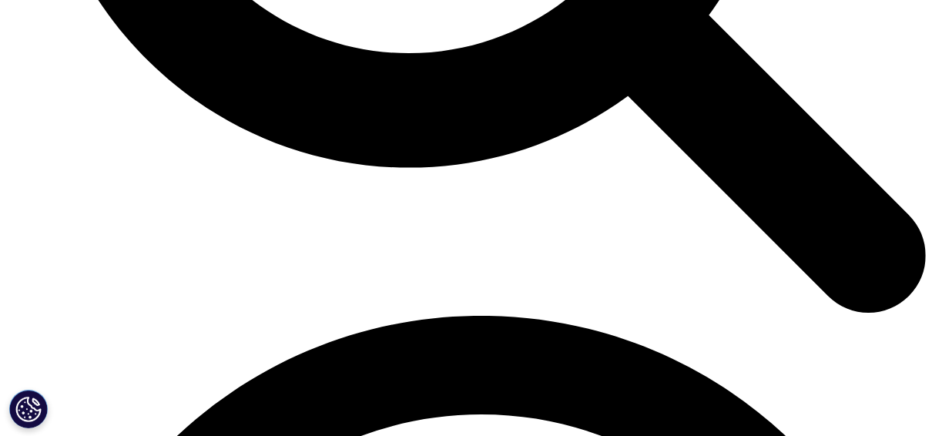
drag, startPoint x: 618, startPoint y: 402, endPoint x: 333, endPoint y: 361, distance: 288.6
drag, startPoint x: 333, startPoint y: 361, endPoint x: 289, endPoint y: 355, distance: 44.3
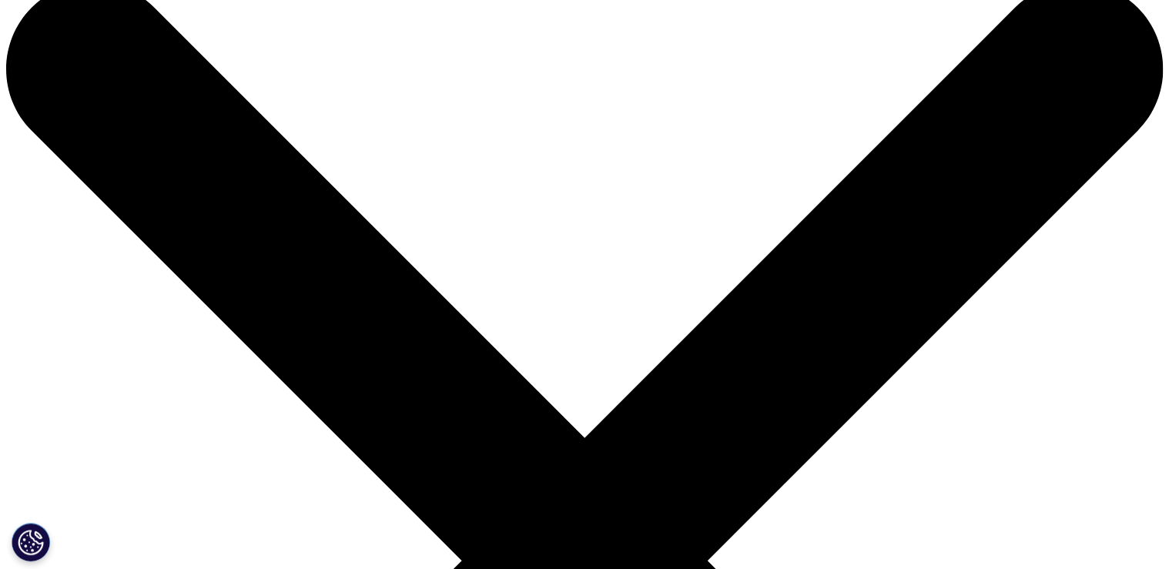
scroll to position [185, 0]
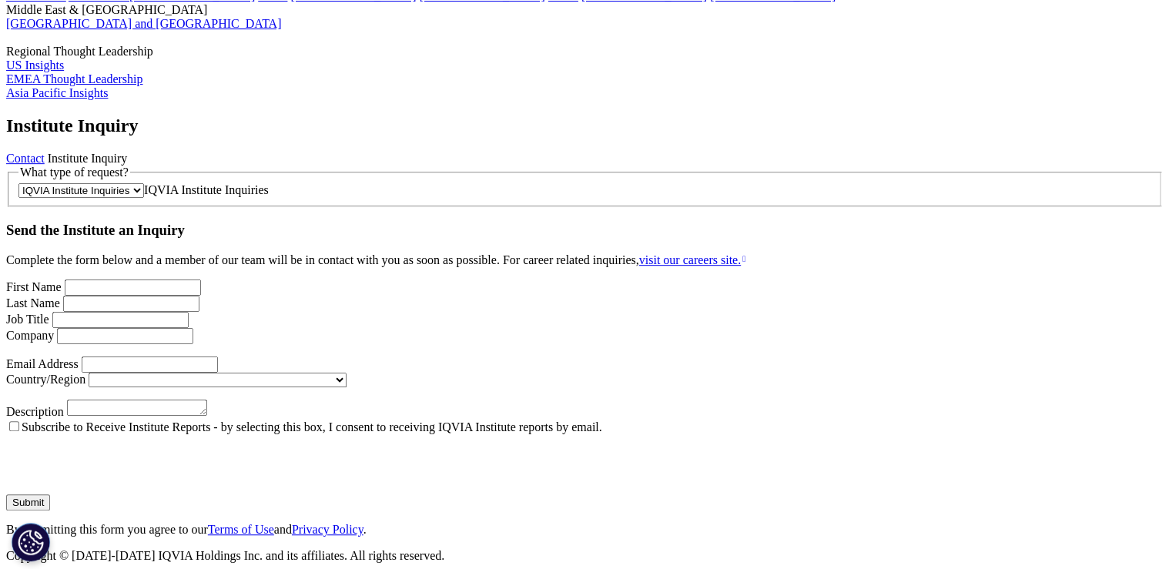
scroll to position [246, 0]
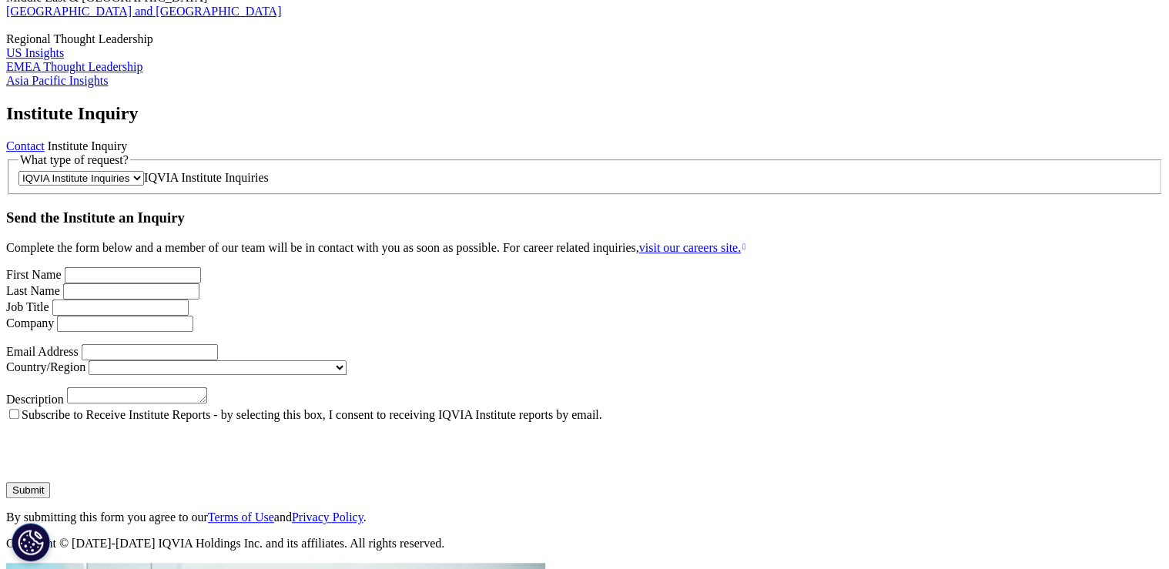
click at [201, 283] on input "First Name" at bounding box center [133, 275] width 136 height 16
type input "Hirona"
type input "Matsuoka"
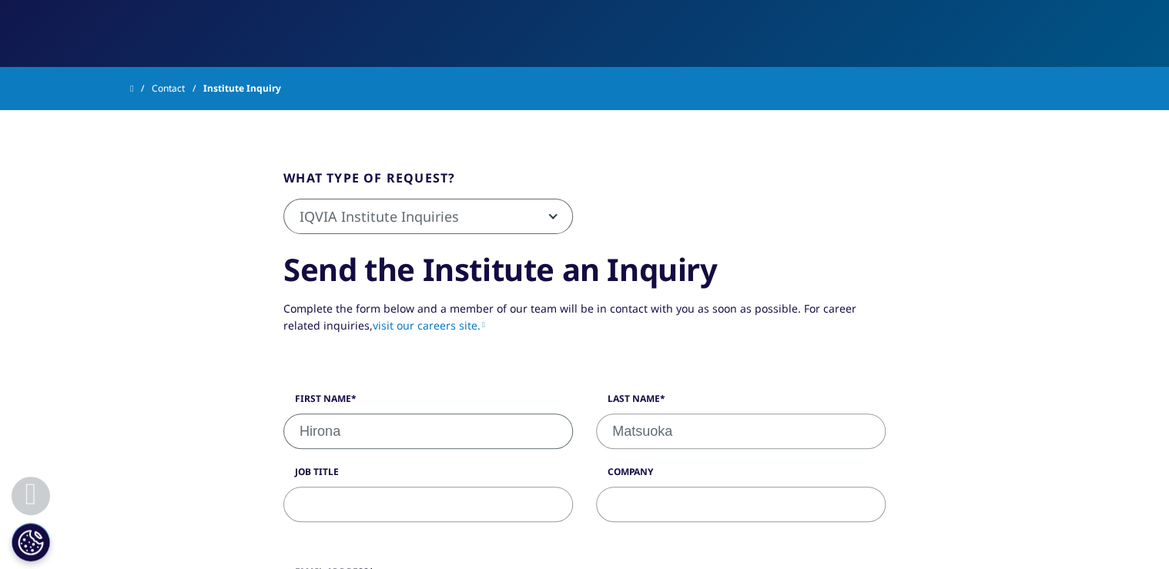
type input "EMC K.K."
type input "hirona.matsuoka@omc.com"
select select "[GEOGRAPHIC_DATA]"
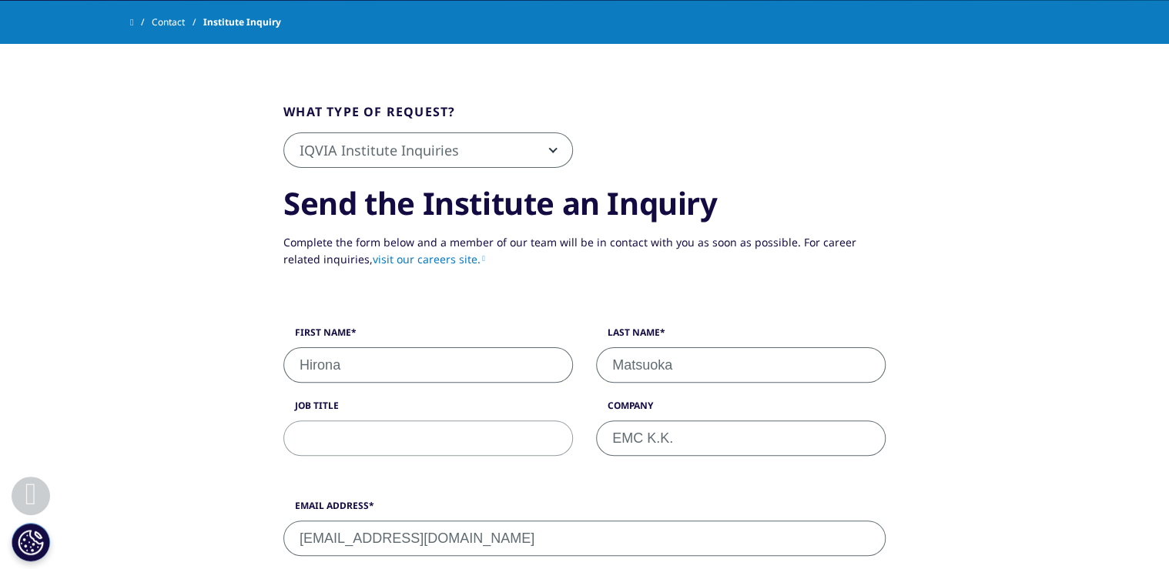
scroll to position [320, 0]
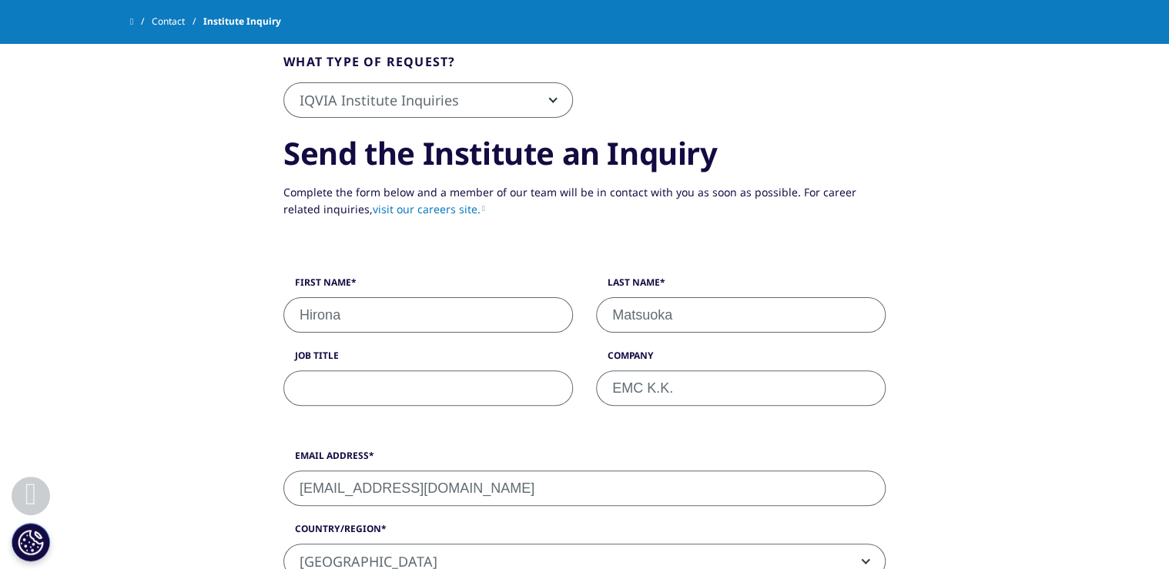
click at [360, 384] on input "Job Title" at bounding box center [428, 387] width 290 height 35
click at [228, 387] on div "What type of request? Email Us Request a Demo IQVIA Institute Inquiries Media I…" at bounding box center [585, 529] width 878 height 1071
click at [332, 410] on div "First Name Hirona Last Name Matsuoka Job Title Company EMC K.K." at bounding box center [584, 349] width 625 height 146
click at [330, 398] on input "Job Title" at bounding box center [428, 387] width 290 height 35
type input "P"
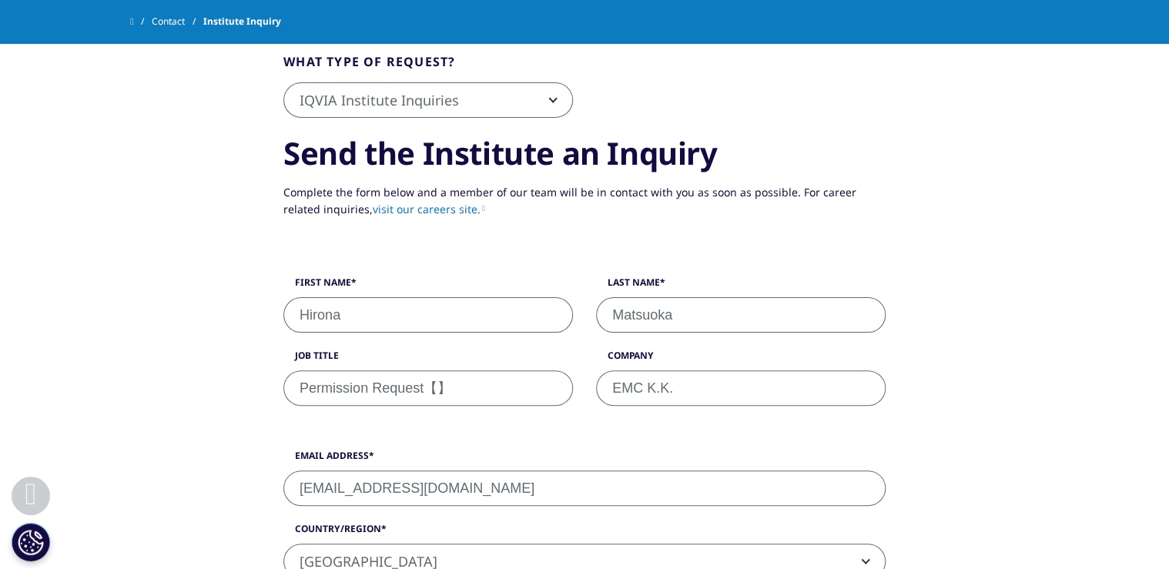
click at [439, 389] on input "Permission Request【】" at bounding box center [428, 387] width 290 height 35
paste input "RP-250881"
click at [253, 422] on div "What type of request? Email Us Request a Demo IQVIA Institute Inquiries Media I…" at bounding box center [585, 529] width 878 height 1071
drag, startPoint x: 253, startPoint y: 422, endPoint x: 206, endPoint y: 429, distance: 47.5
click at [203, 429] on div "What type of request? Email Us Request a Demo IQVIA Institute Inquiries Media I…" at bounding box center [585, 529] width 878 height 1071
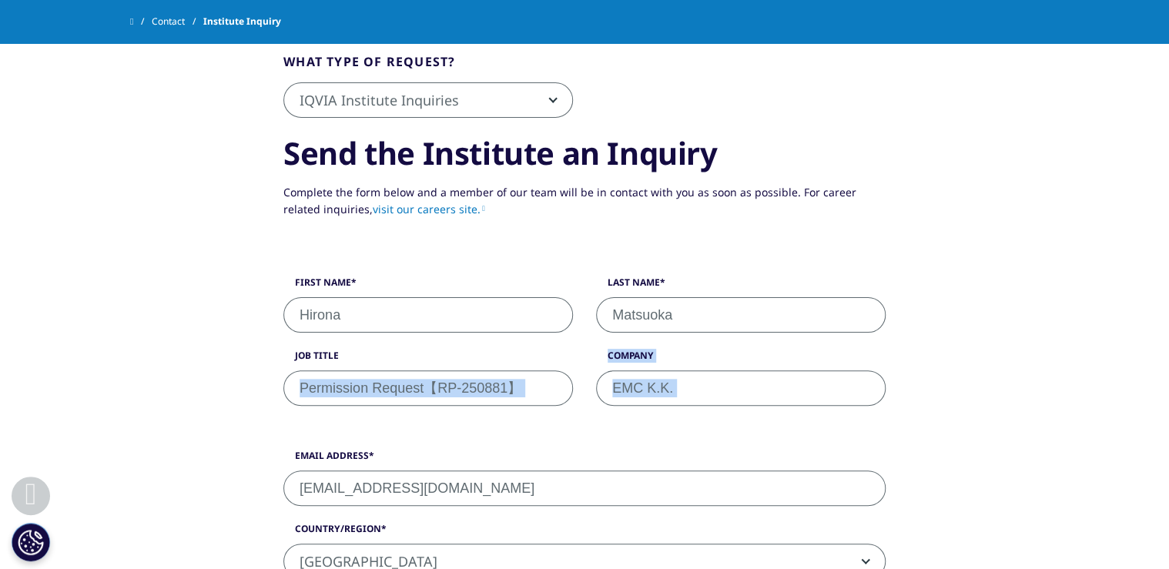
click at [487, 410] on div "First Name Hirona Last Name Matsuoka Job Title Permission Request【RP-250881】 Co…" at bounding box center [584, 349] width 625 height 146
click at [505, 389] on input "Permission Request【RP-250881】" at bounding box center [428, 387] width 290 height 35
click at [535, 422] on form "What type of request? Email Us Request a Demo IQVIA Institute Inquiries Media I…" at bounding box center [584, 536] width 602 height 969
drag, startPoint x: 535, startPoint y: 422, endPoint x: 524, endPoint y: 389, distance: 34.8
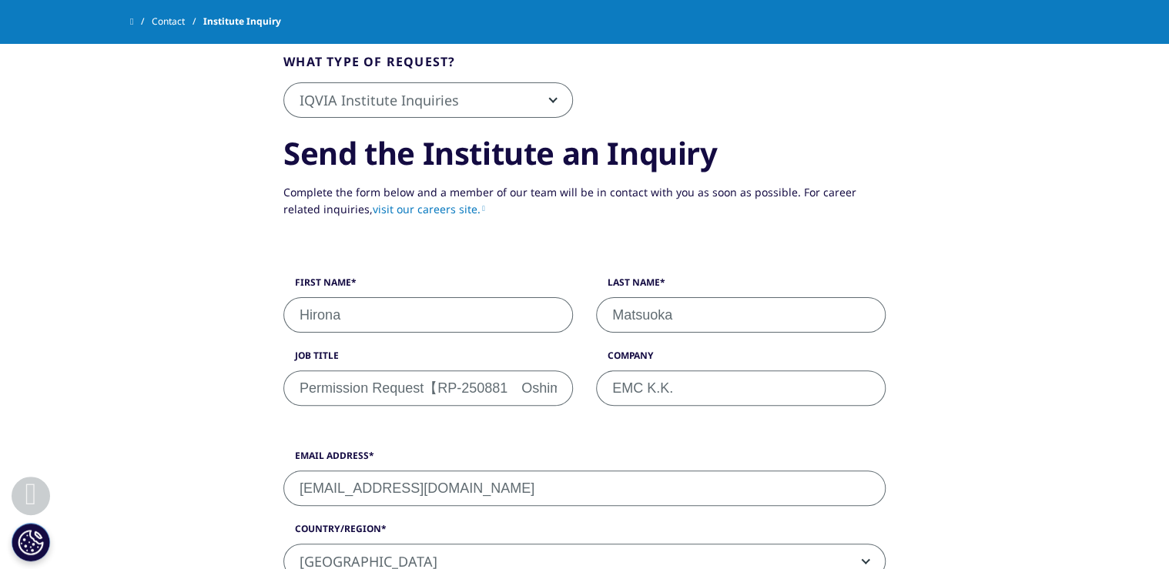
click at [524, 389] on input "Permission Request【RP-250881　Oshima】" at bounding box center [428, 387] width 290 height 35
click at [525, 397] on input "Permission Request【RP-250881 Oshima】" at bounding box center [428, 387] width 290 height 35
type input "Permission Request【RP-250881 Oshima】"
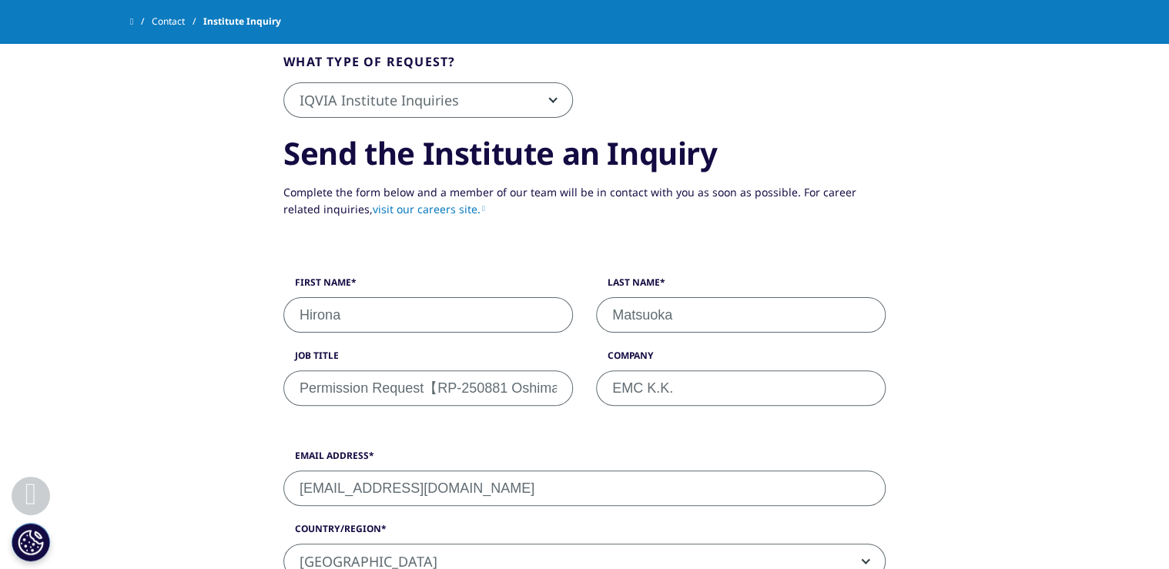
click at [501, 425] on form "What type of request? Email Us Request a Demo IQVIA Institute Inquiries Media I…" at bounding box center [584, 536] width 602 height 969
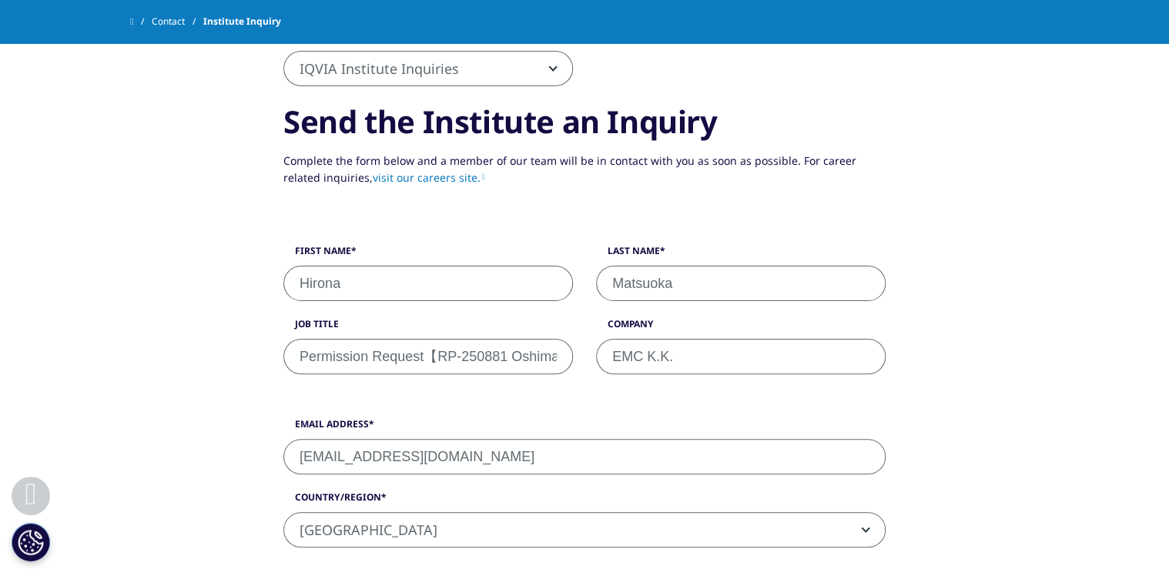
scroll to position [381, 0]
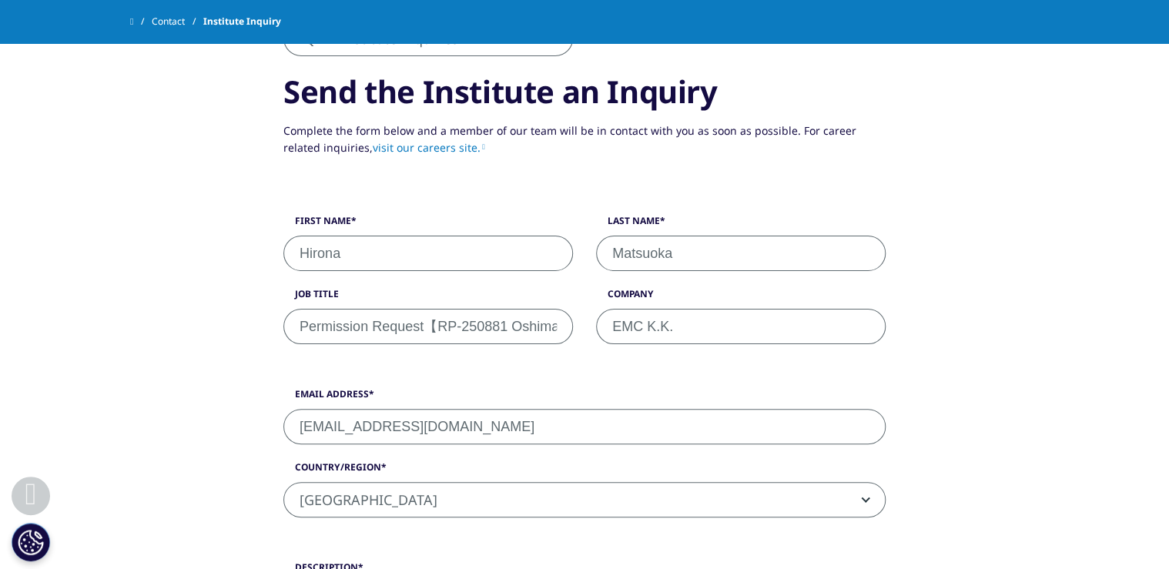
click at [370, 435] on span "[GEOGRAPHIC_DATA]" at bounding box center [584, 500] width 601 height 35
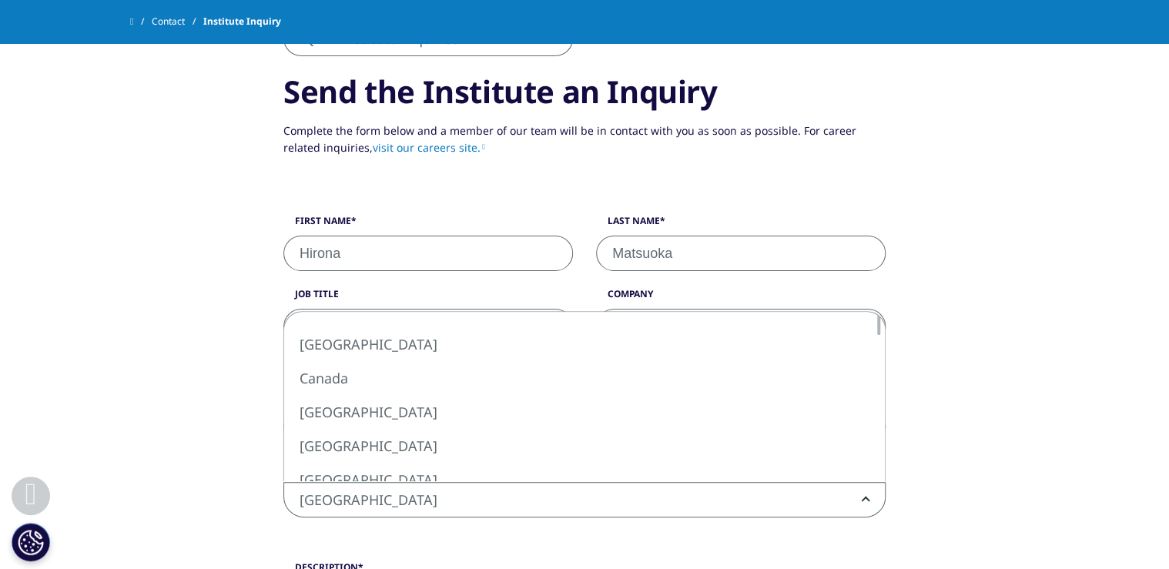
click at [176, 435] on div "What type of request? Email Us Request a Demo IQVIA Institute Inquiries Media I…" at bounding box center [585, 467] width 878 height 1071
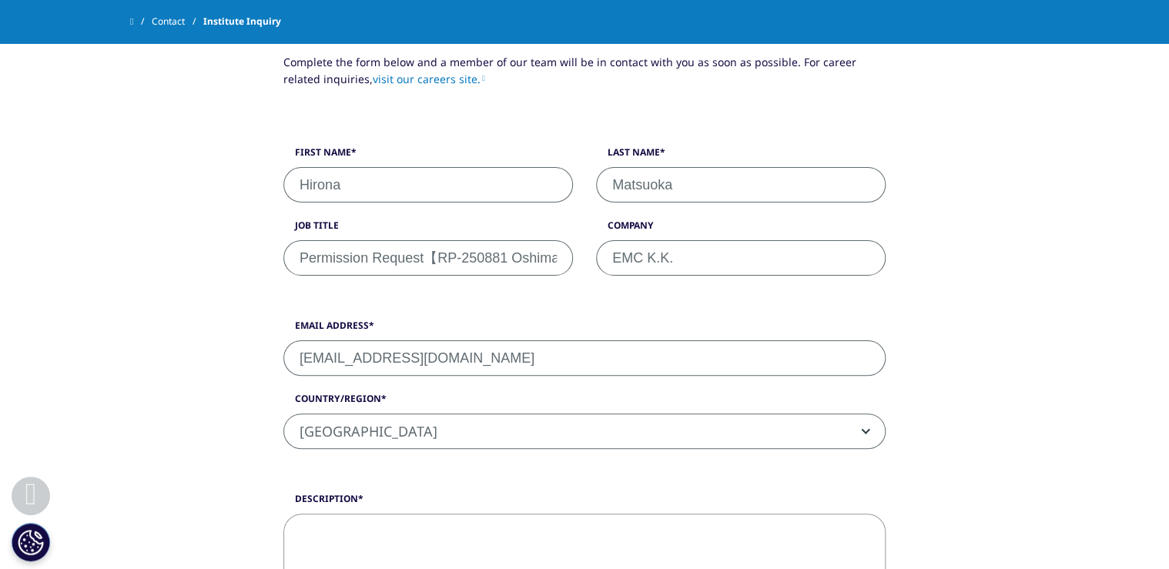
scroll to position [628, 0]
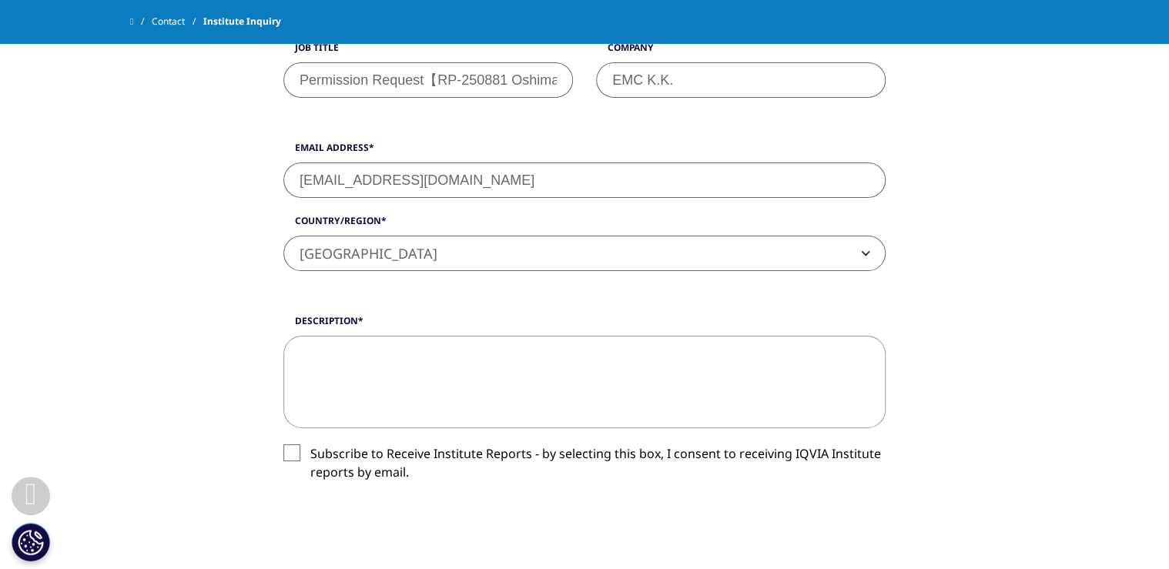
click at [398, 370] on textarea "Description" at bounding box center [584, 382] width 602 height 92
paste textarea "Dear Sir or Madam We are EMC K.K (a member of Omnicom Health Group), an adverti…"
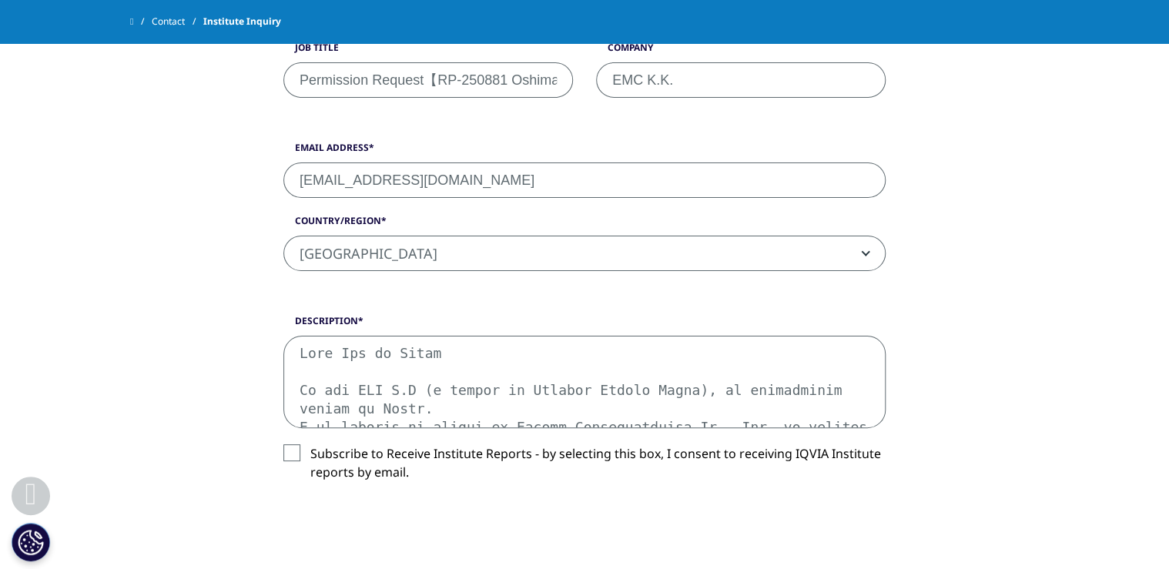
scroll to position [653, 0]
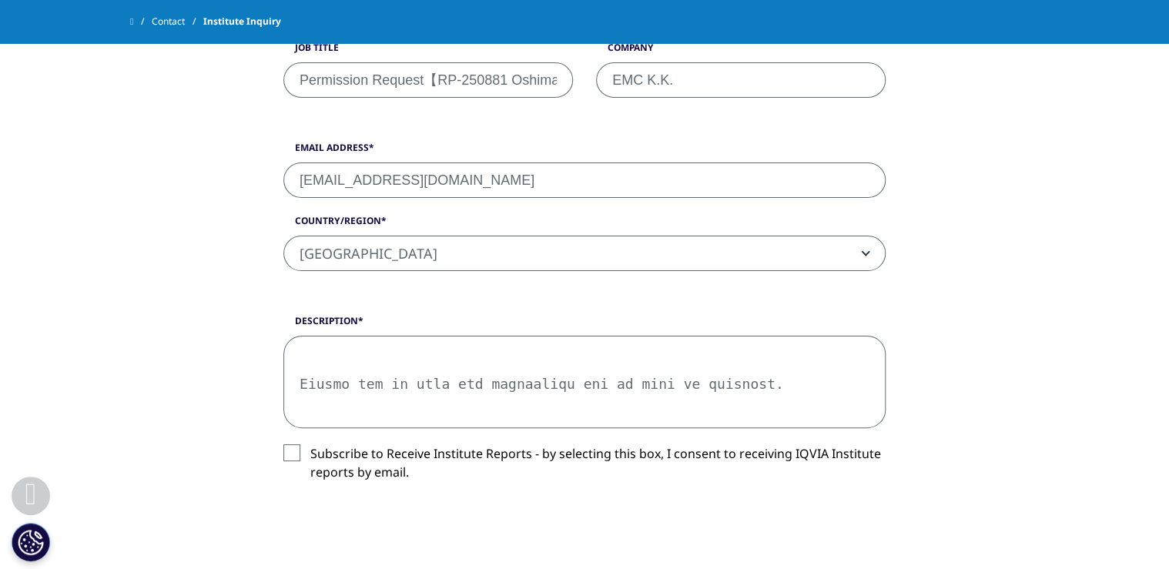
drag, startPoint x: 878, startPoint y: 421, endPoint x: 860, endPoint y: 447, distance: 32.1
click at [876, 435] on div "Description Subscribe to Receive Institute Reports - by selecting this box, I c…" at bounding box center [584, 410] width 625 height 192
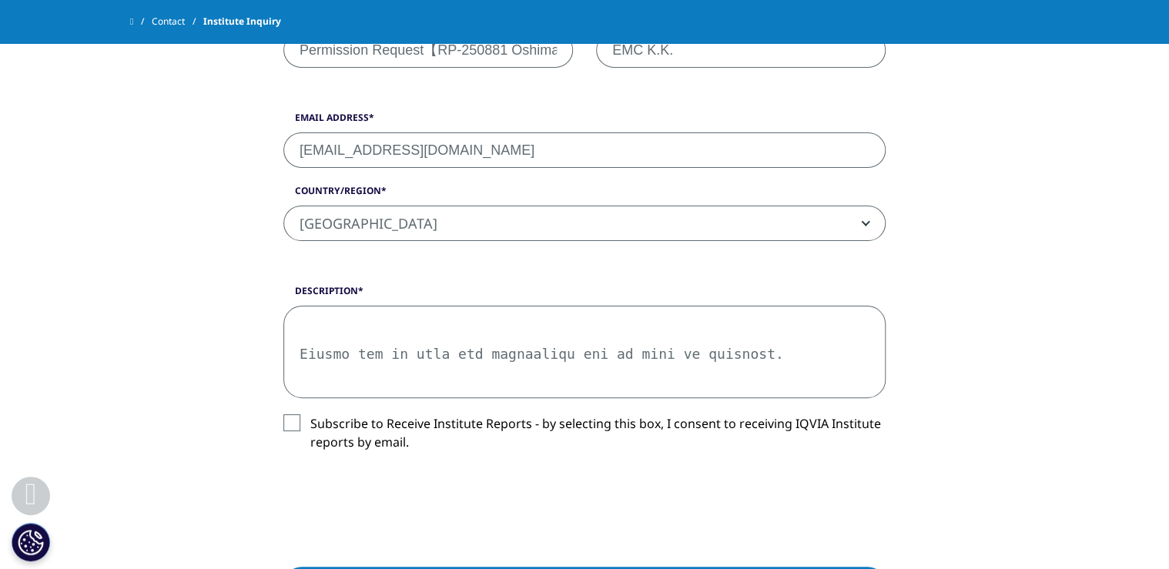
scroll to position [689, 0]
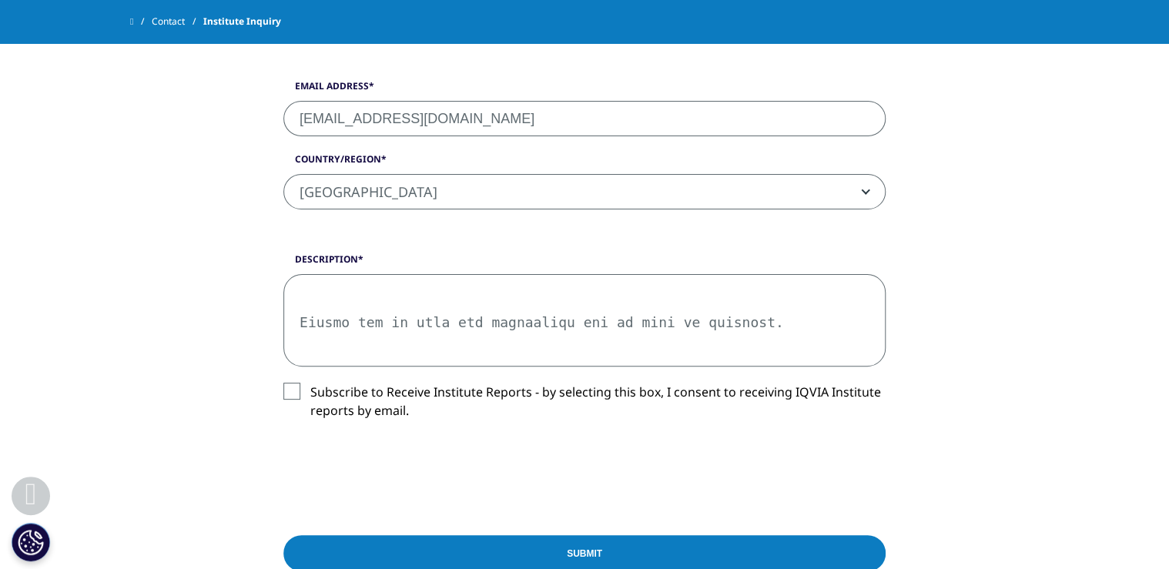
click at [410, 310] on textarea "Description" at bounding box center [584, 320] width 602 height 92
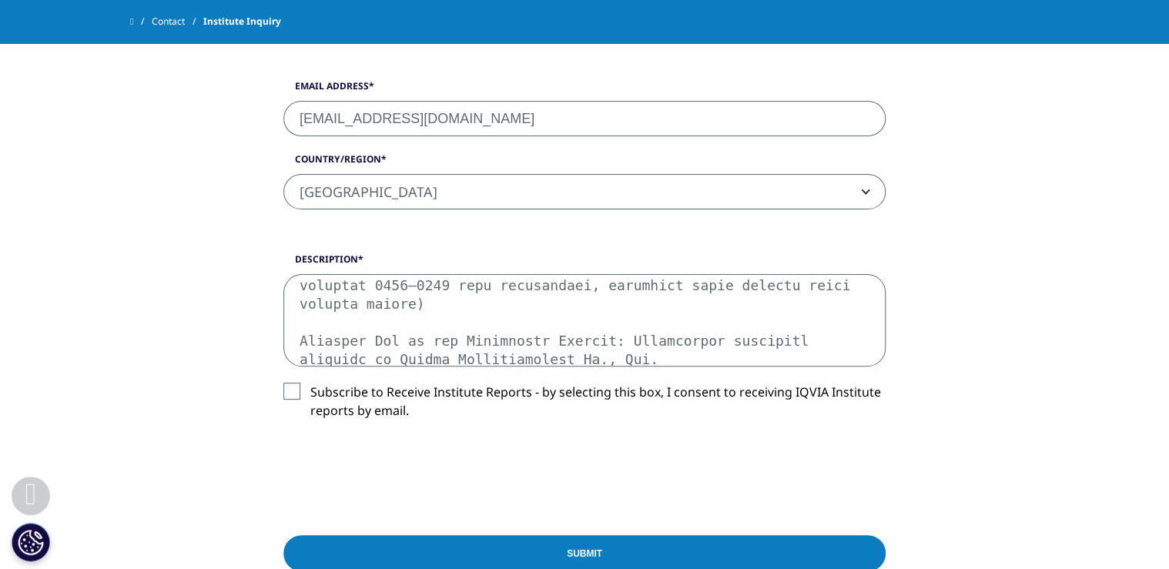
scroll to position [376, 0]
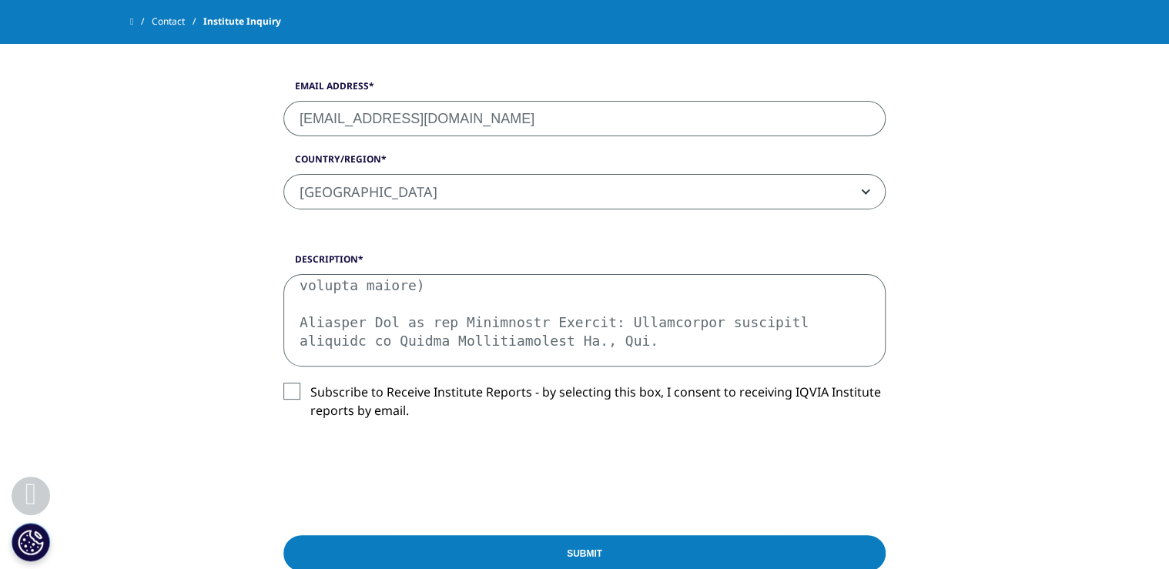
click at [312, 310] on textarea "Description" at bounding box center [584, 320] width 602 height 92
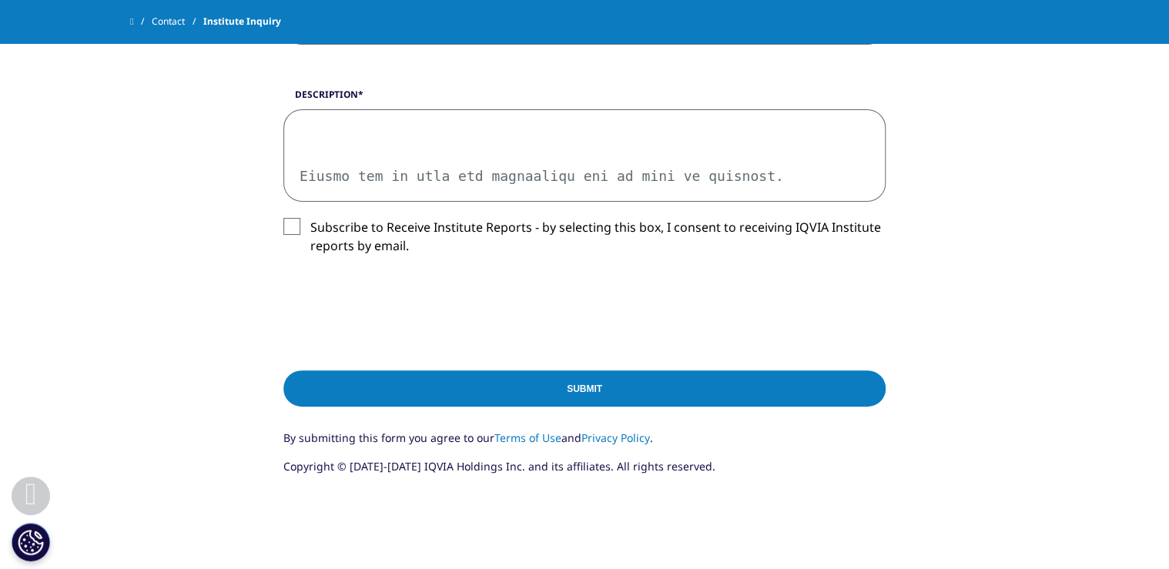
scroll to position [751, 0]
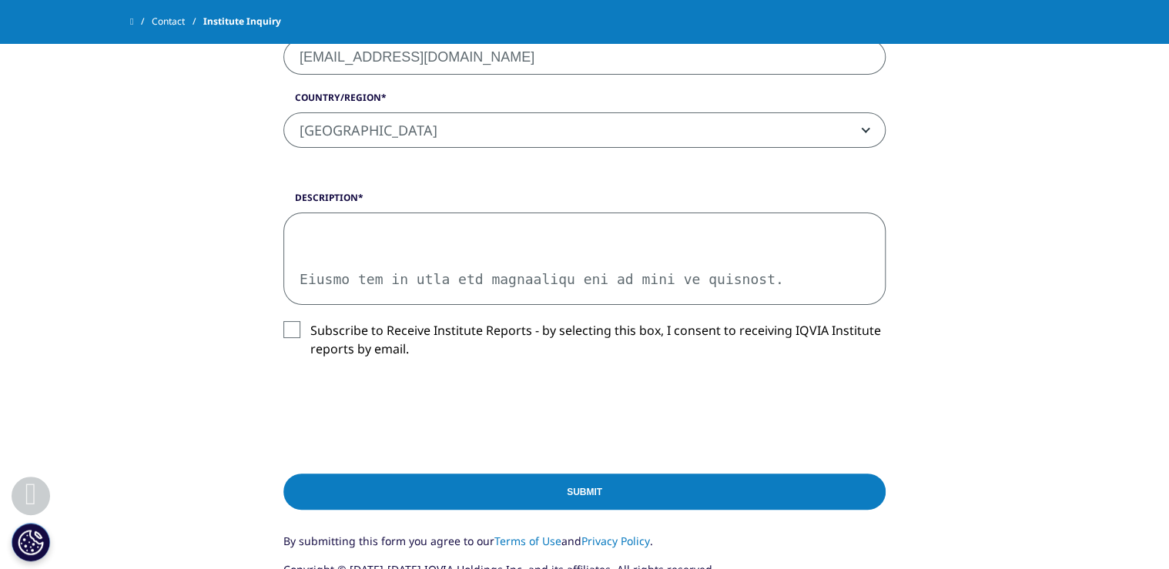
click at [424, 284] on textarea "Description" at bounding box center [584, 259] width 602 height 92
click at [421, 295] on textarea "Description" at bounding box center [584, 259] width 602 height 92
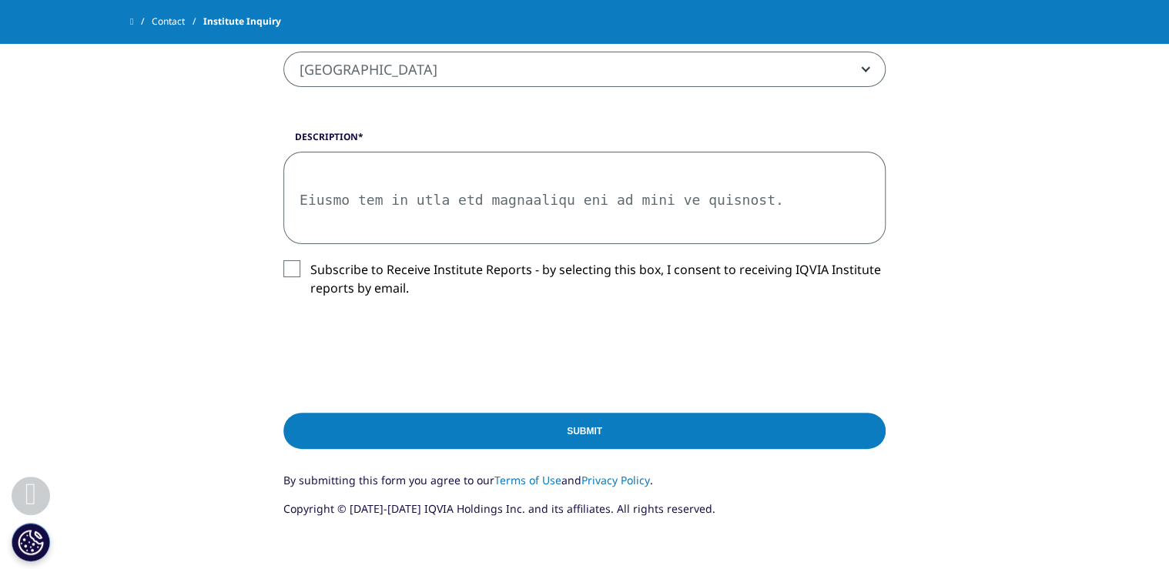
scroll to position [813, 0]
type textarea "Dear Sir or Madam We are EMC K.K (a member of Omnicom Health Group), an adverti…"
click at [287, 260] on label "Subscribe to Receive Institute Reports - by selecting this box, I consent to re…" at bounding box center [584, 282] width 602 height 45
click at [310, 260] on input "Subscribe to Receive Institute Reports - by selecting this box, I consent to re…" at bounding box center [310, 260] width 0 height 0
click at [603, 422] on input "Submit" at bounding box center [584, 430] width 602 height 36
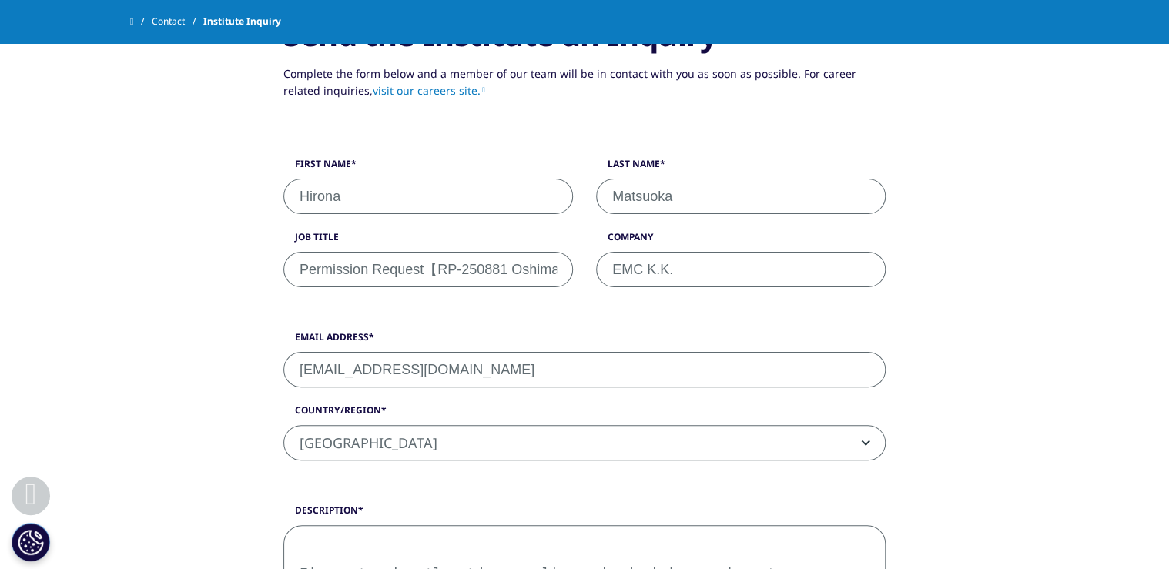
scroll to position [556, 0]
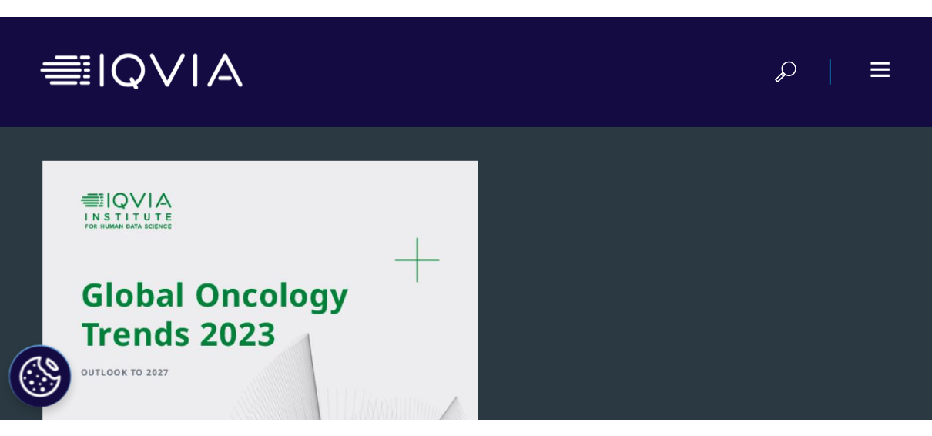
scroll to position [850, 380]
